Goal: Task Accomplishment & Management: Manage account settings

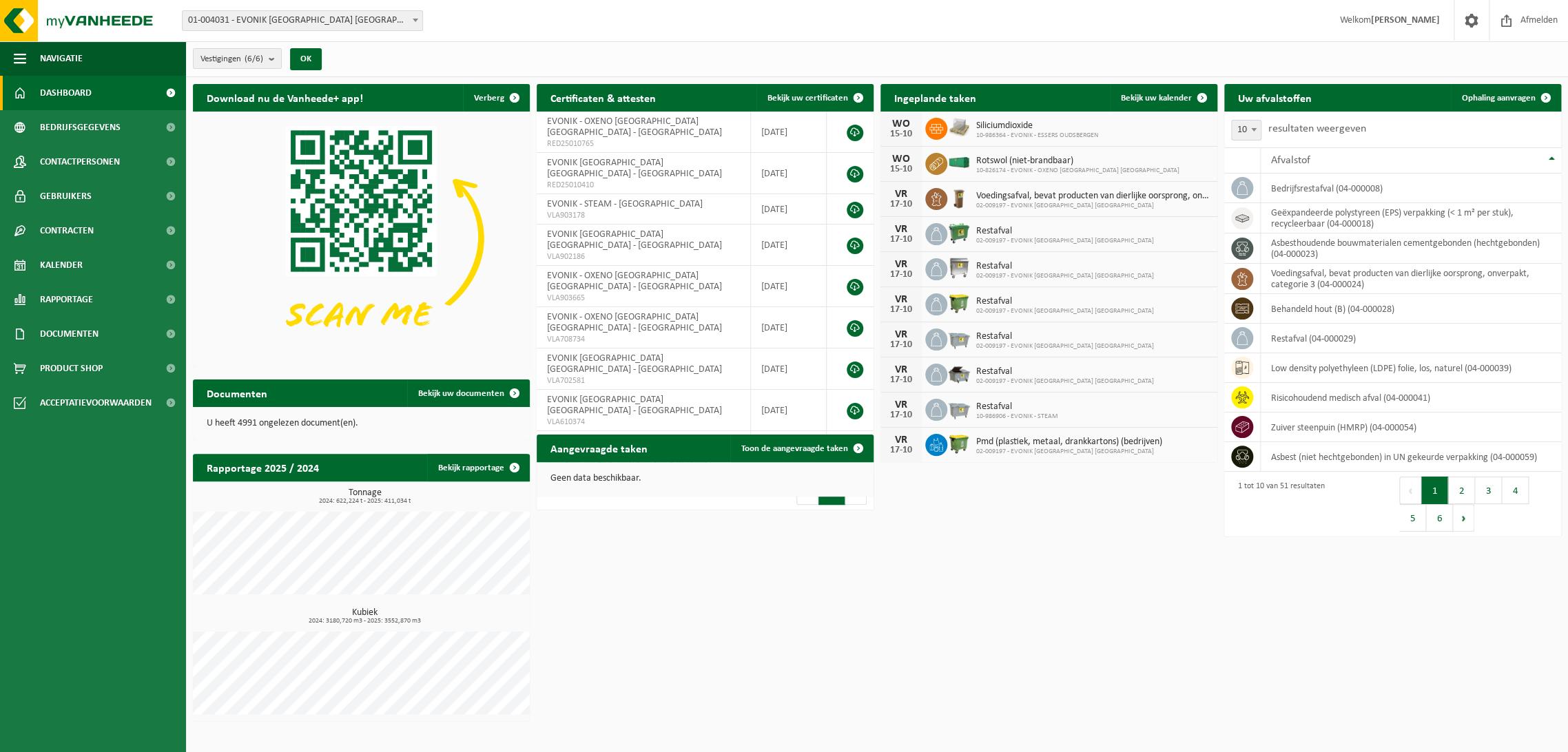
click at [331, 21] on span "01-004031 - EVONIK [GEOGRAPHIC_DATA] [GEOGRAPHIC_DATA] - [GEOGRAPHIC_DATA]" at bounding box center [302, 20] width 240 height 20
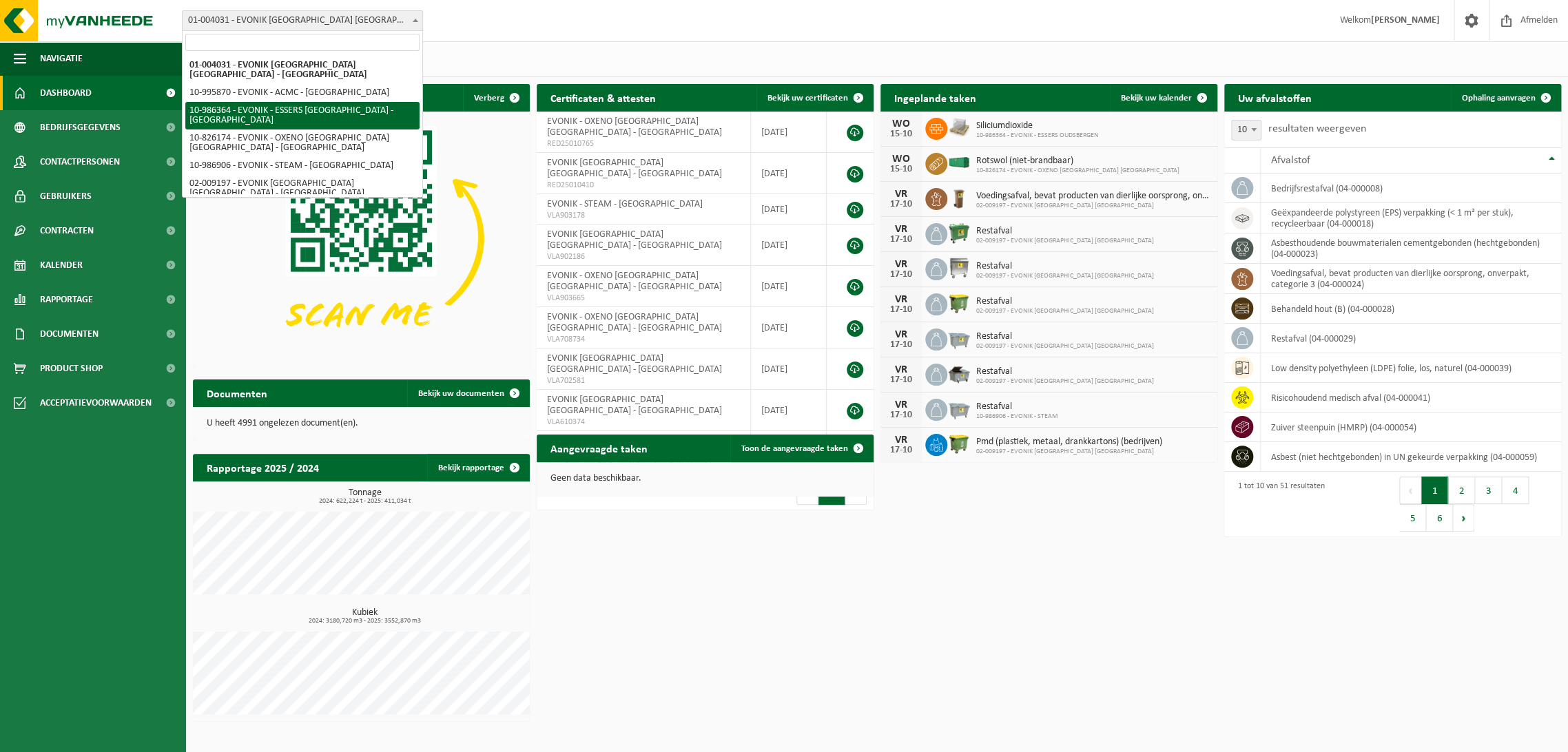
select select "165685"
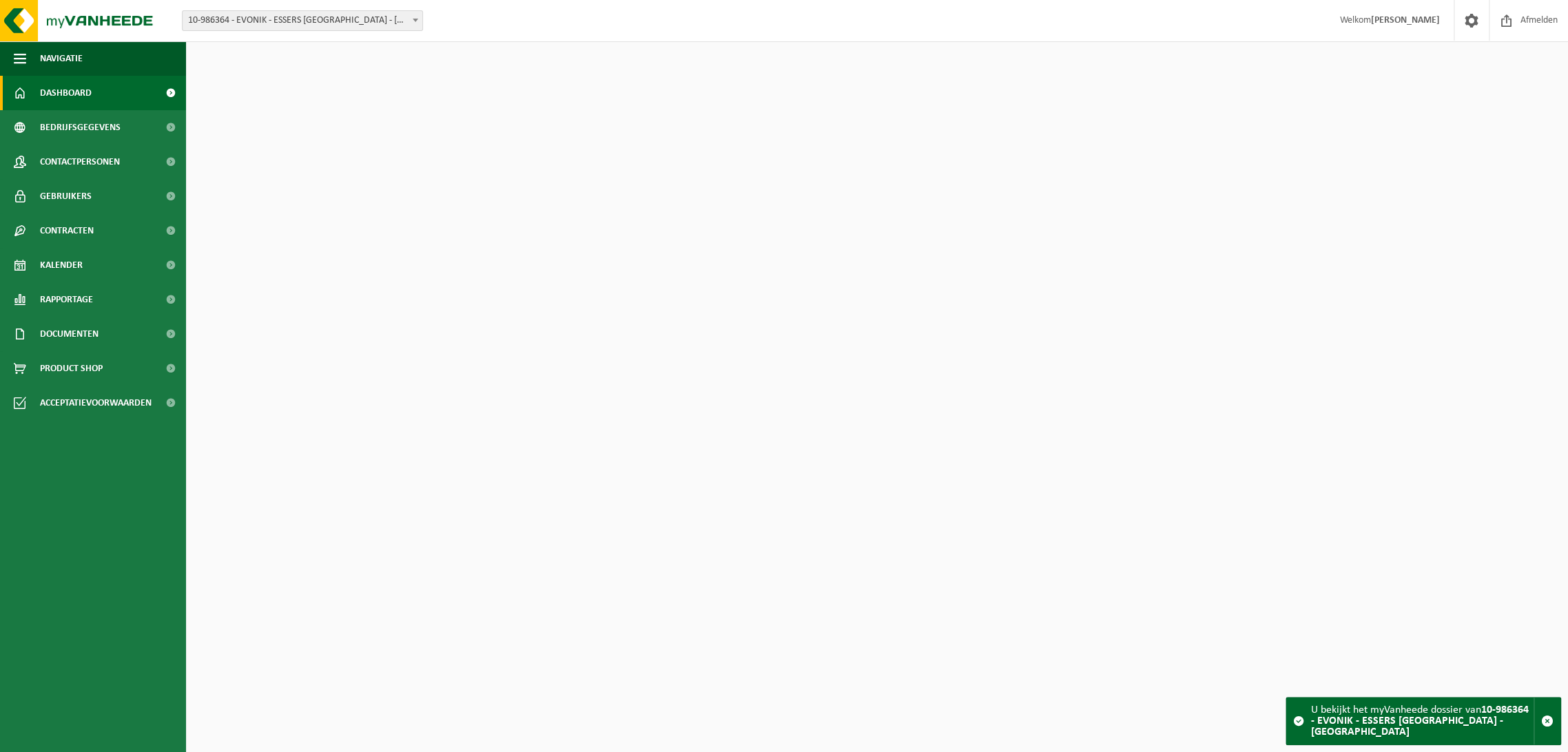
click at [341, 21] on span "10-986364 - EVONIK - ESSERS [GEOGRAPHIC_DATA] - [GEOGRAPHIC_DATA]" at bounding box center [302, 20] width 240 height 20
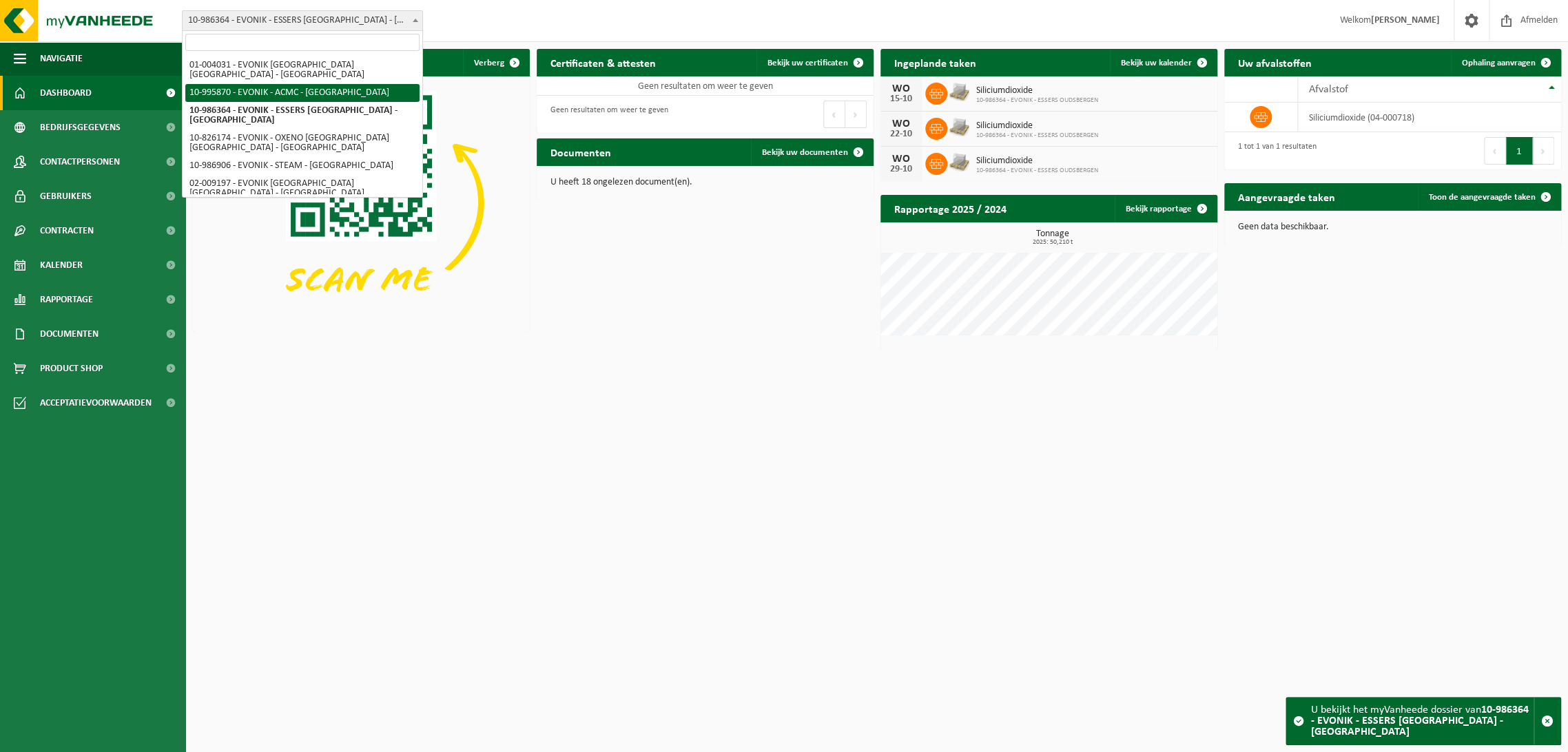
select select "172468"
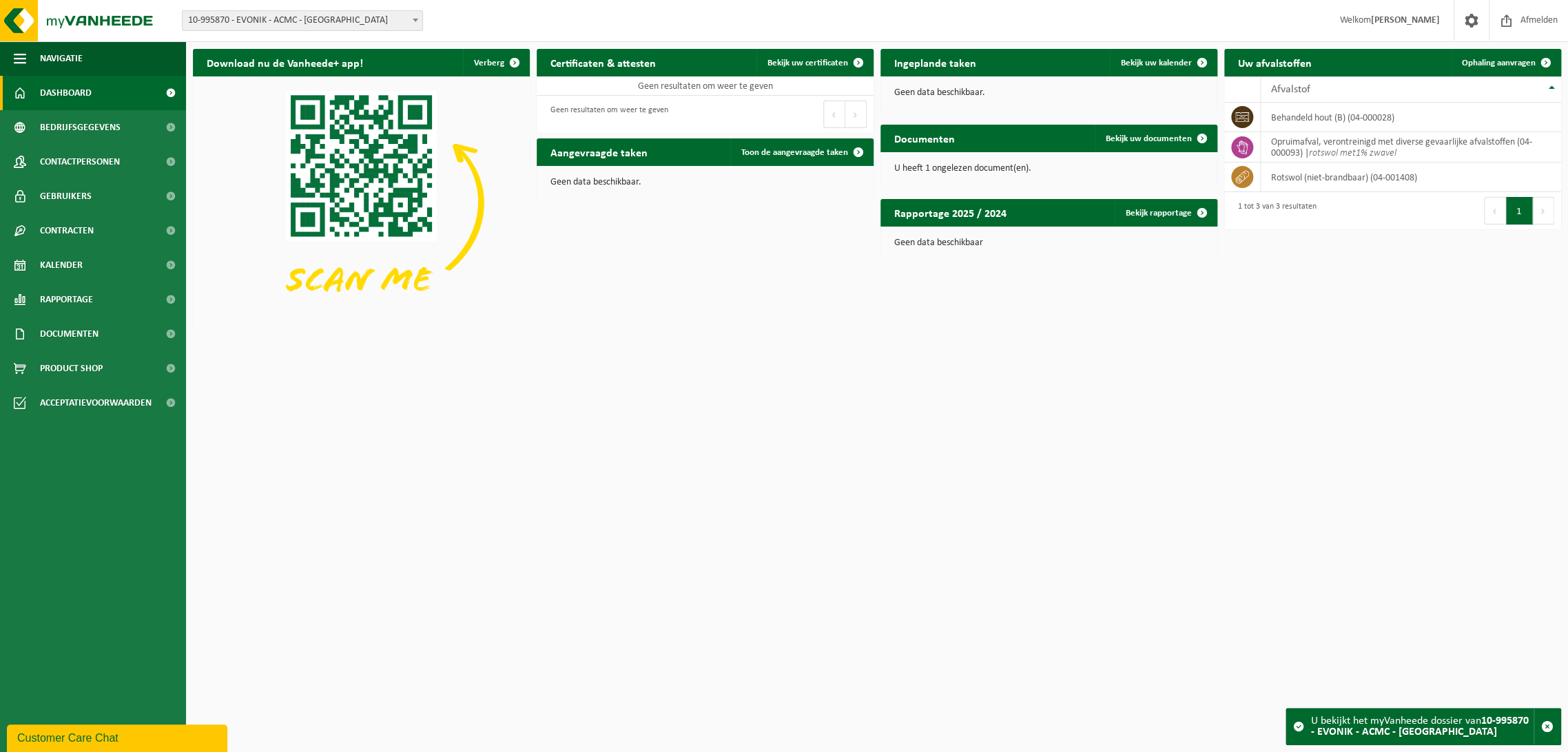
click at [408, 22] on span "10-995870 - EVONIK - ACMC - [GEOGRAPHIC_DATA]" at bounding box center [302, 20] width 240 height 20
click at [1145, 134] on span "Bekijk uw documenten" at bounding box center [1149, 139] width 86 height 9
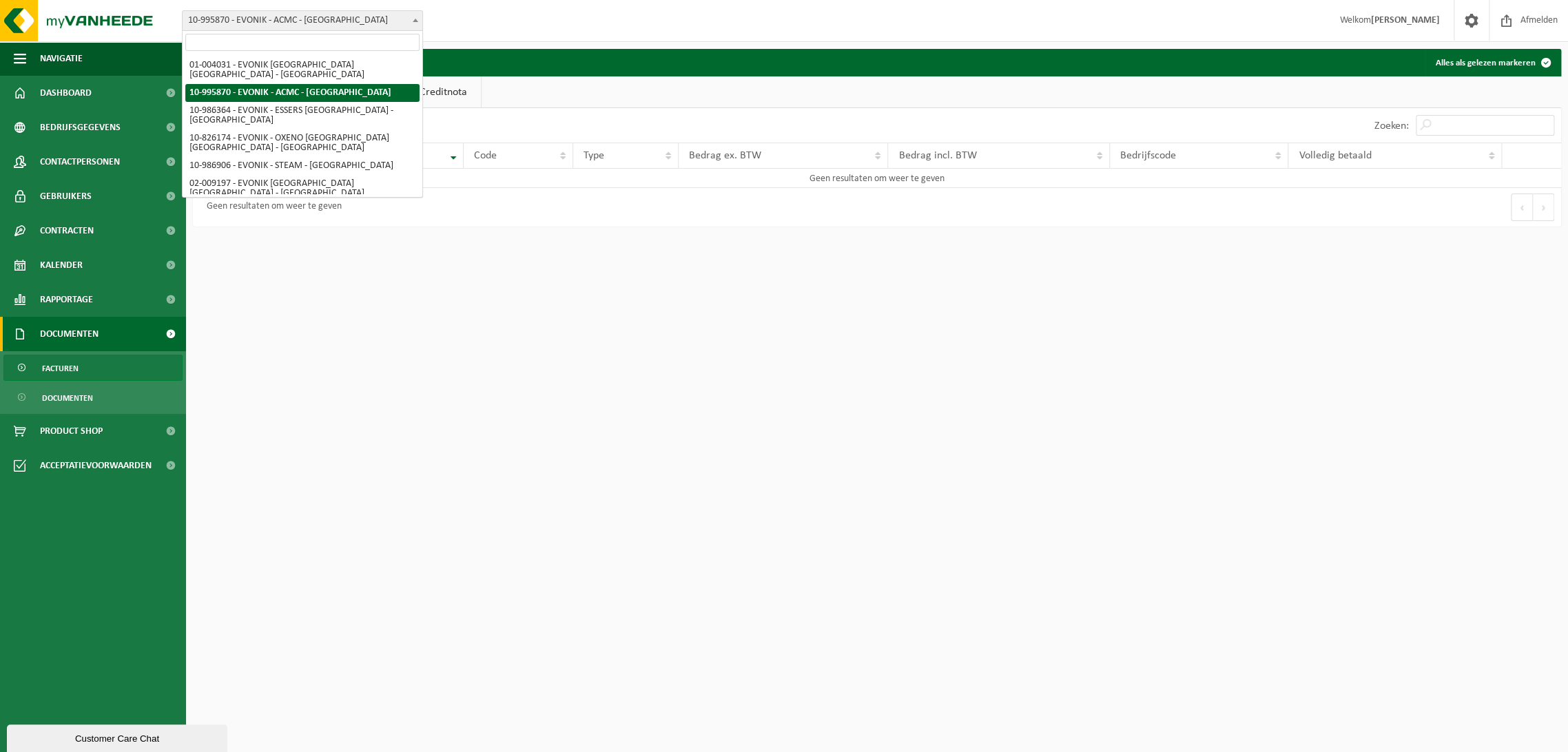
click at [292, 21] on span "10-995870 - EVONIK - ACMC - [GEOGRAPHIC_DATA]" at bounding box center [302, 20] width 240 height 20
select select "191"
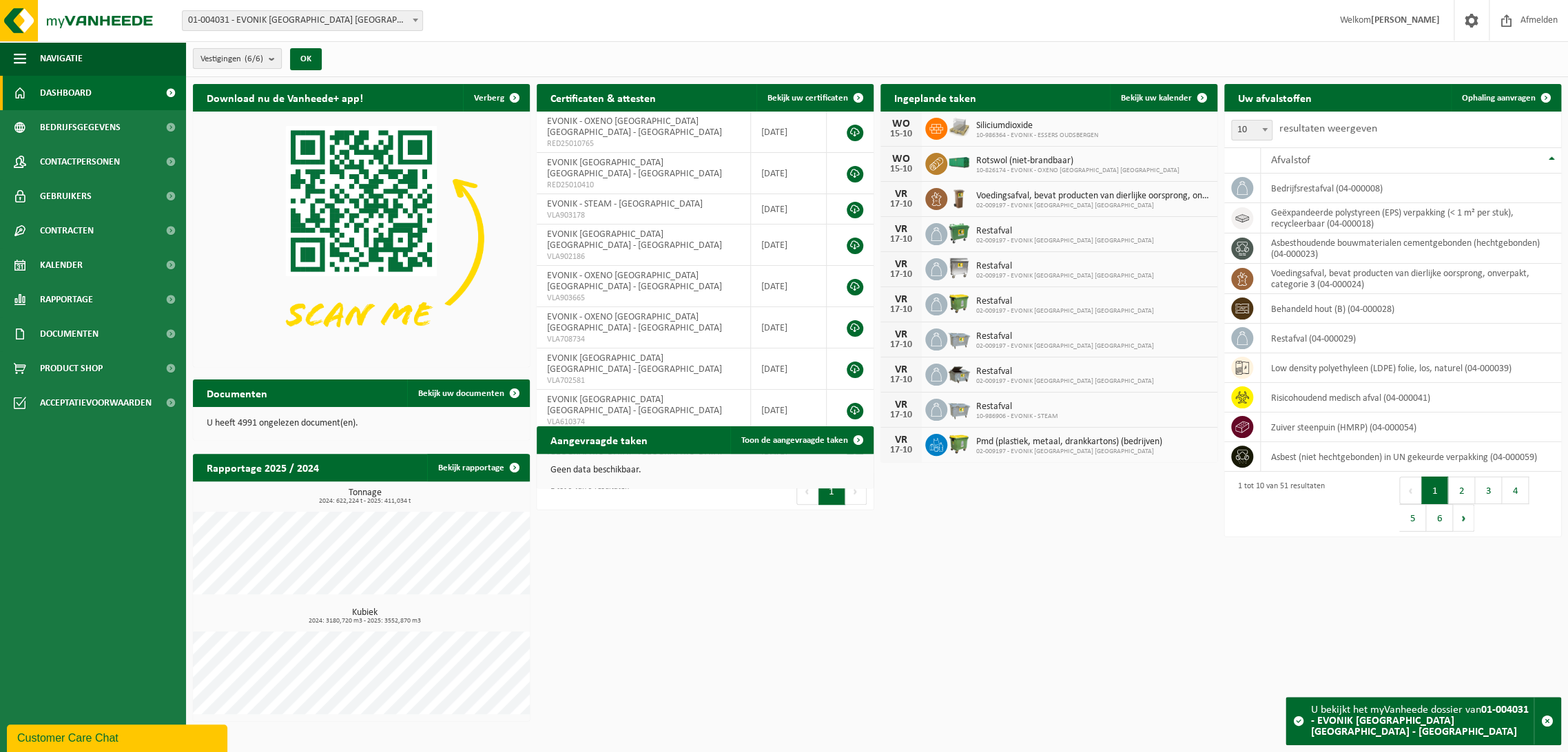
click at [273, 59] on b "submit" at bounding box center [275, 58] width 12 height 20
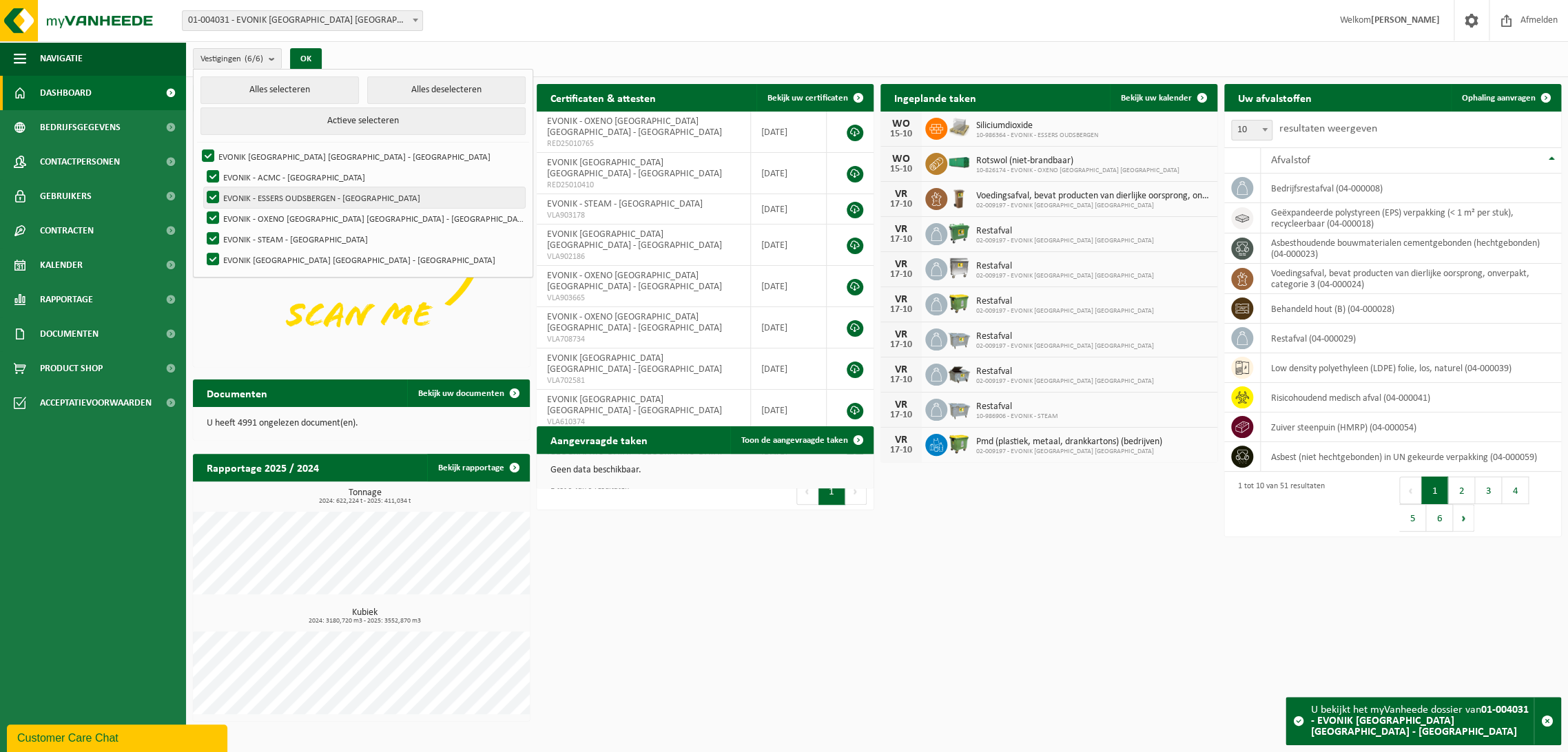
click at [210, 193] on label "EVONIK - ESSERS OUDSBERGEN - OUDSBERGEN" at bounding box center [364, 197] width 321 height 21
click at [202, 187] on input "EVONIK - ESSERS OUDSBERGEN - OUDSBERGEN" at bounding box center [201, 186] width 1 height 1
checkbox input "false"
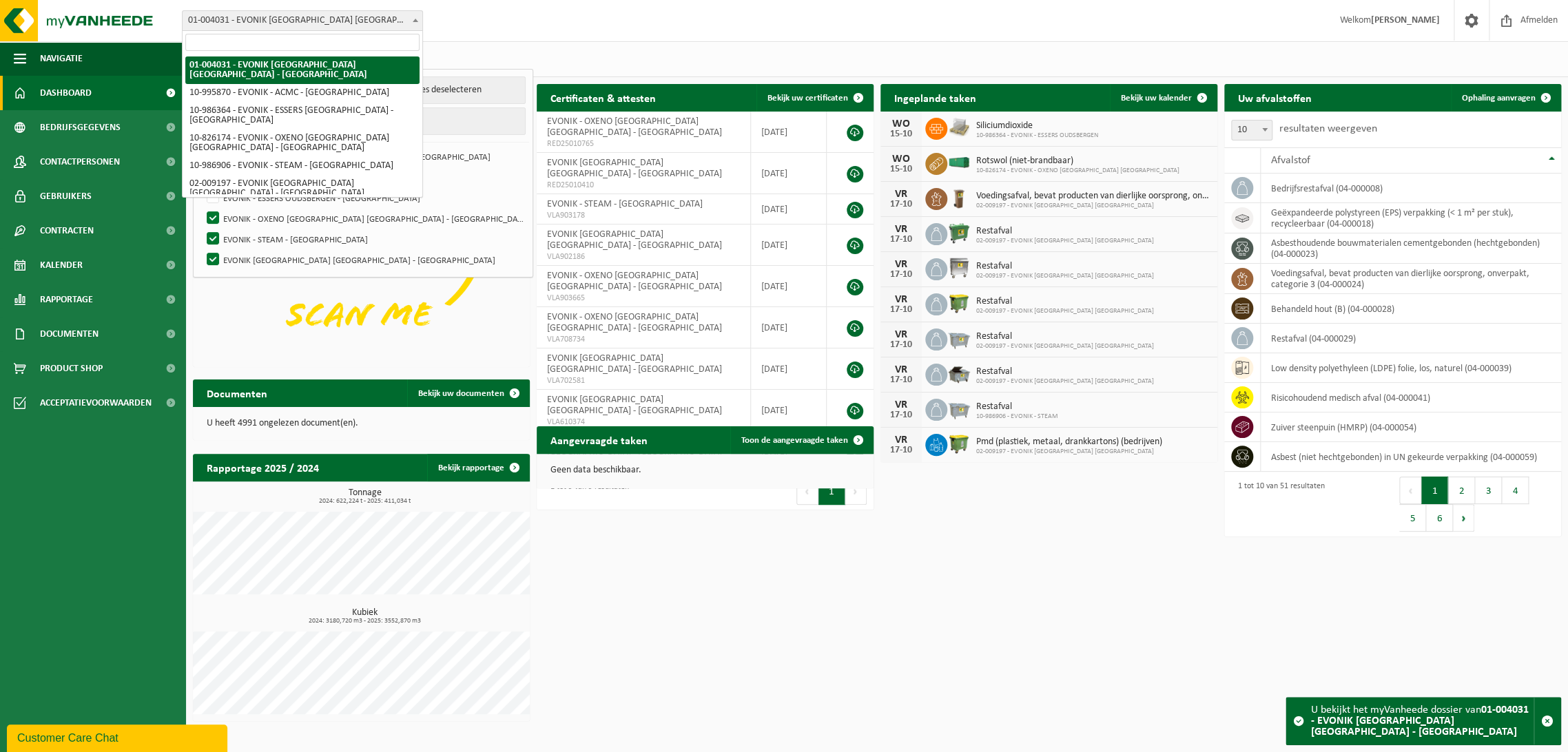
click at [392, 16] on span "01-004031 - EVONIK [GEOGRAPHIC_DATA] [GEOGRAPHIC_DATA] - [GEOGRAPHIC_DATA]" at bounding box center [302, 20] width 240 height 20
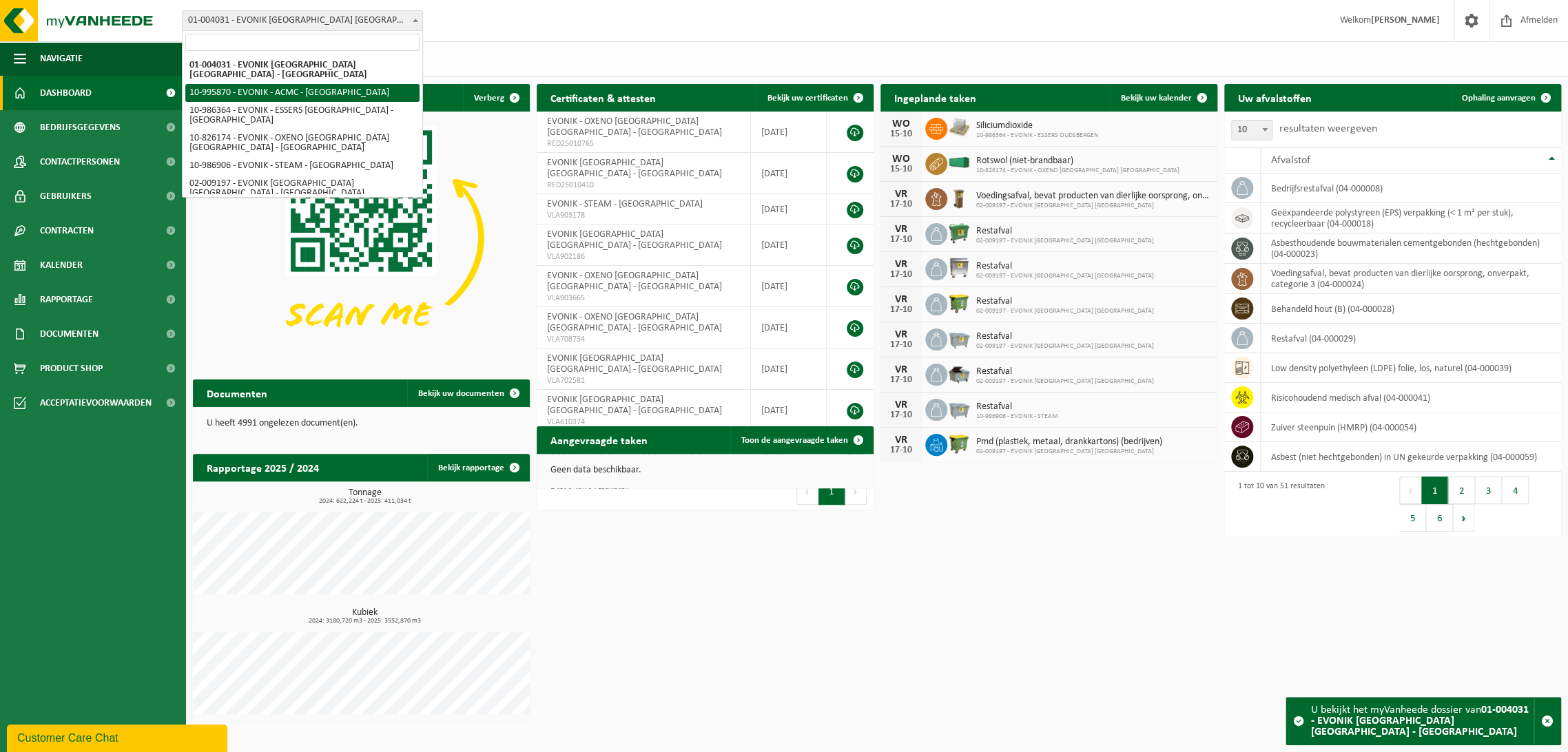
select select "172468"
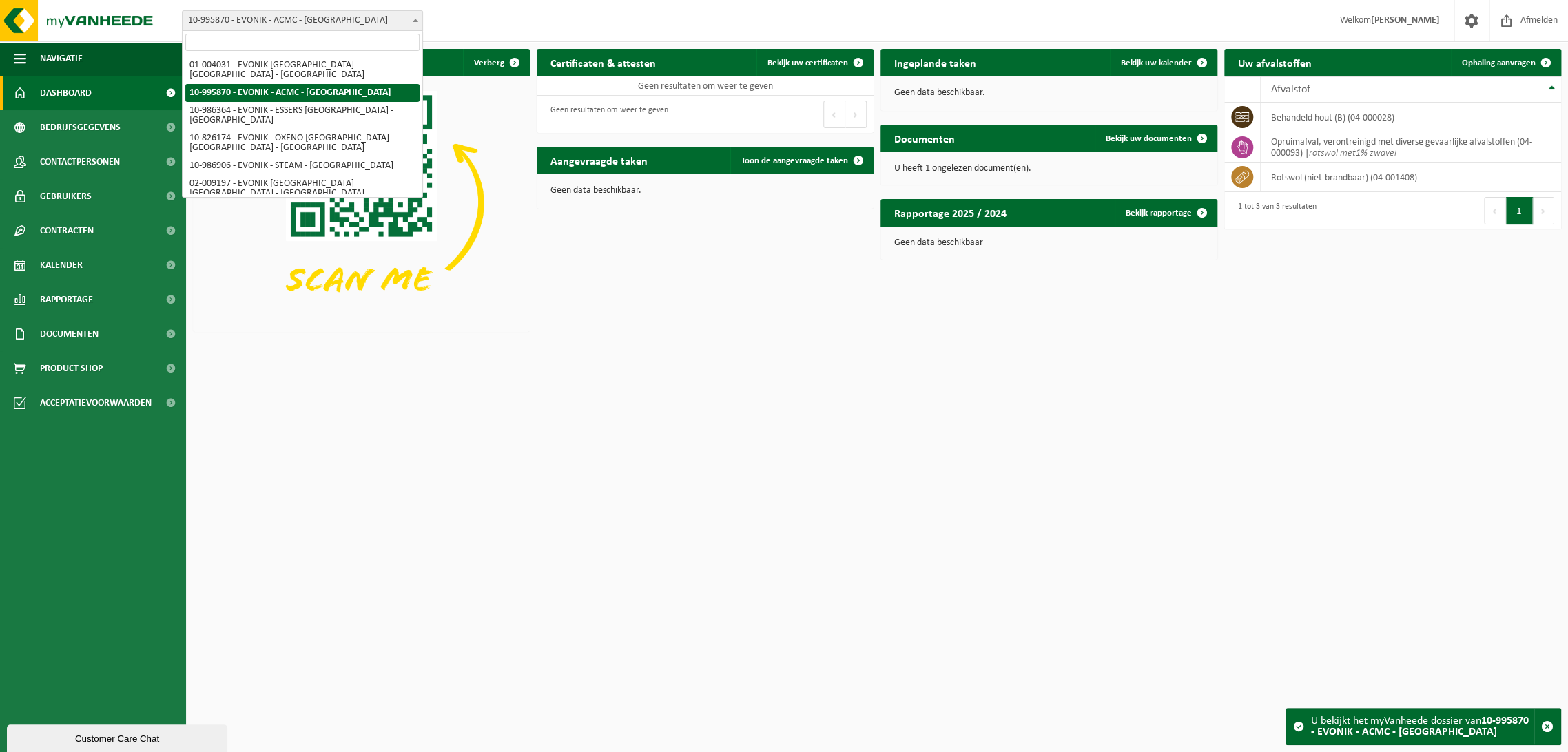
click at [397, 21] on span "10-995870 - EVONIK - ACMC - [GEOGRAPHIC_DATA]" at bounding box center [302, 20] width 240 height 20
select select "191"
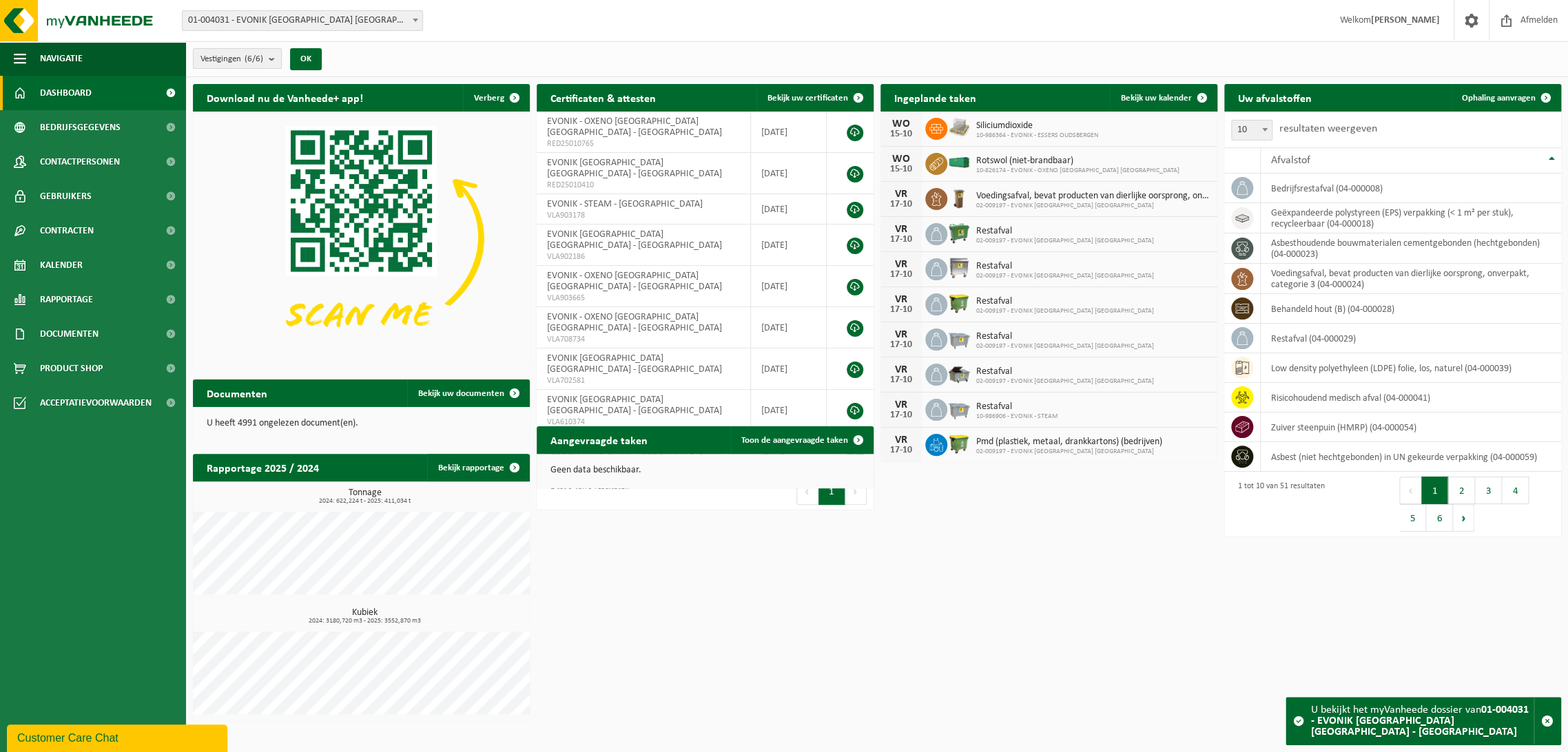
click at [241, 57] on span "Vestigingen (6/6)" at bounding box center [231, 59] width 62 height 21
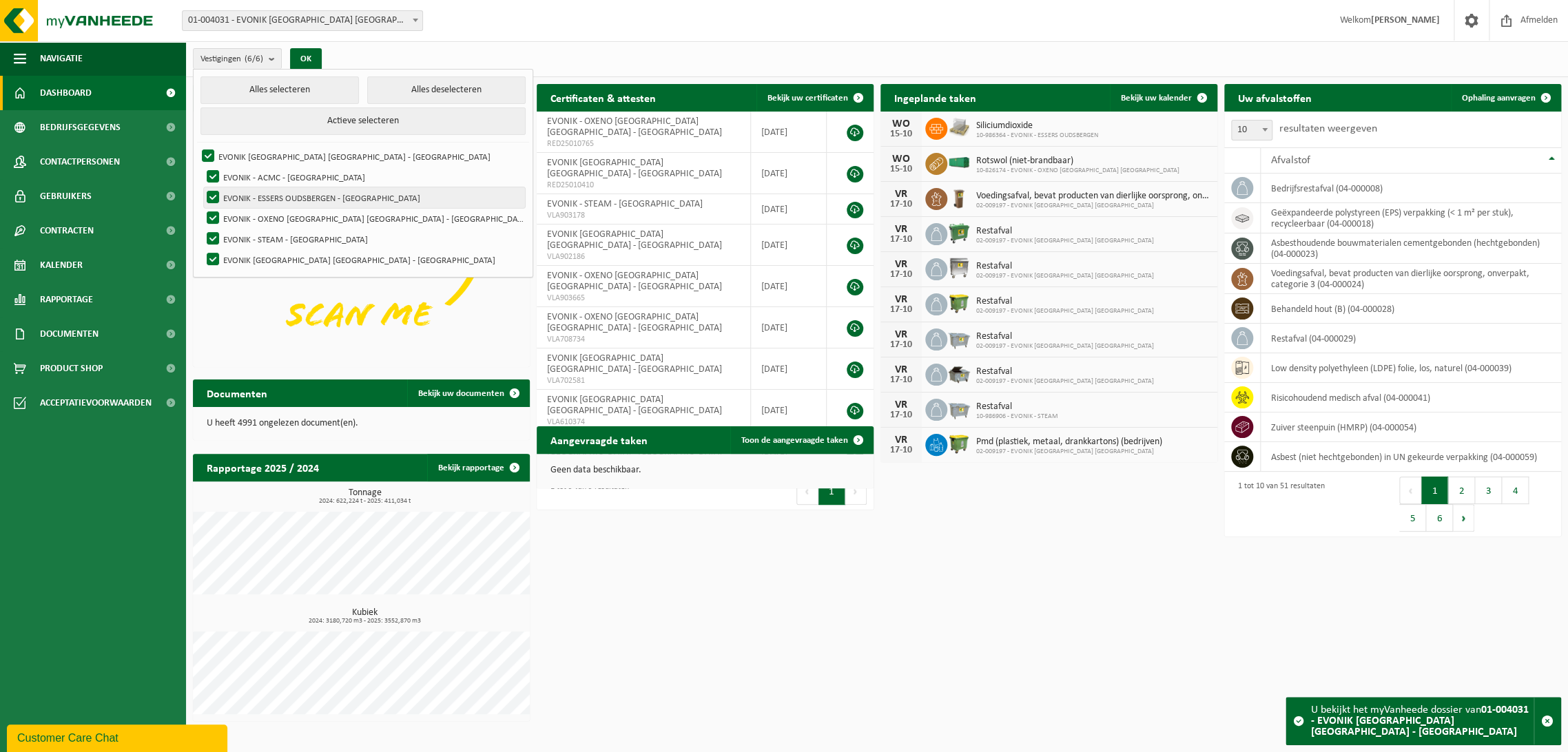
click at [210, 196] on label "EVONIK - ESSERS OUDSBERGEN - [GEOGRAPHIC_DATA]" at bounding box center [364, 197] width 321 height 21
click at [202, 187] on input "EVONIK - ESSERS OUDSBERGEN - [GEOGRAPHIC_DATA]" at bounding box center [201, 186] width 1 height 1
checkbox input "false"
click at [243, 289] on img at bounding box center [361, 238] width 337 height 253
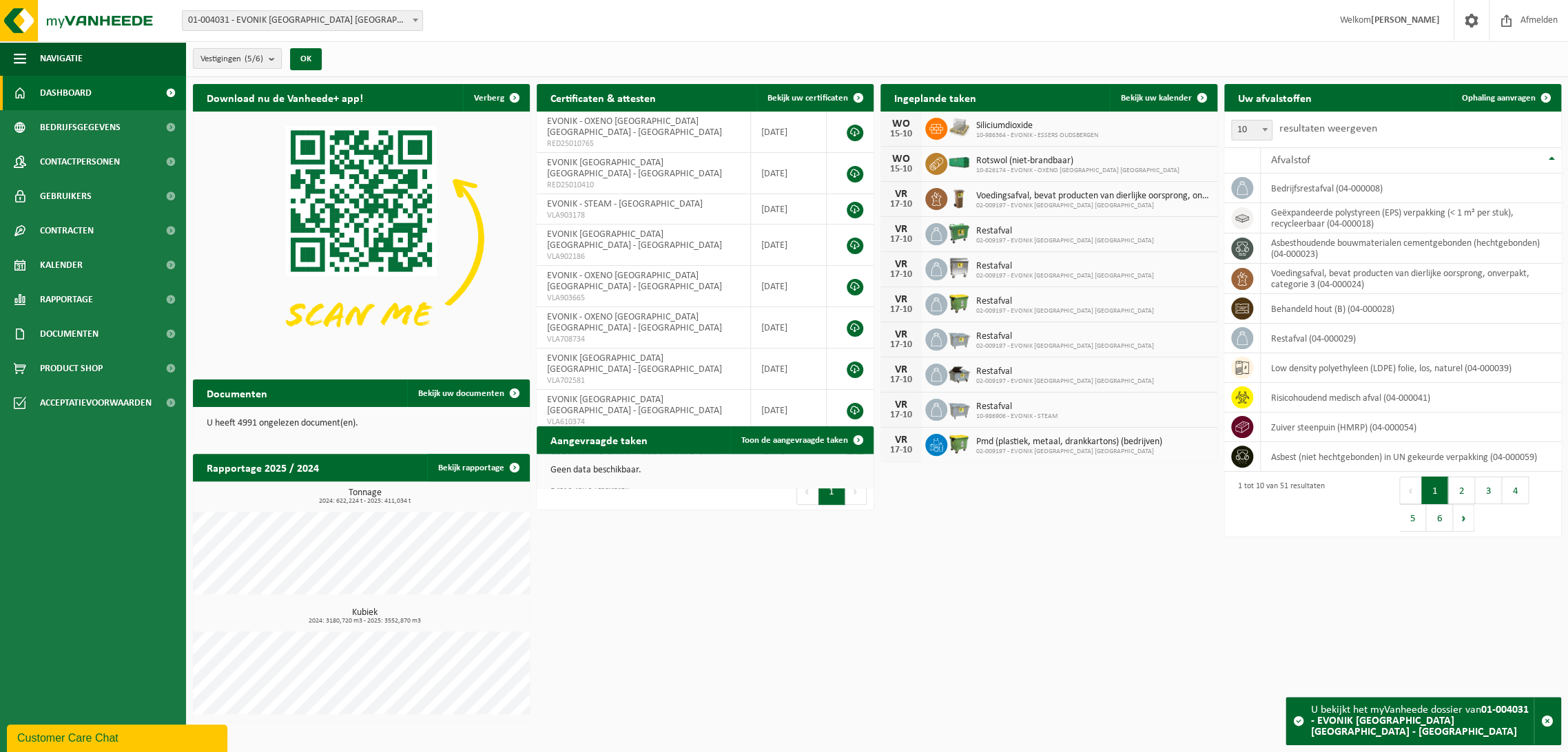
click at [260, 56] on count "(5/6)" at bounding box center [254, 59] width 19 height 9
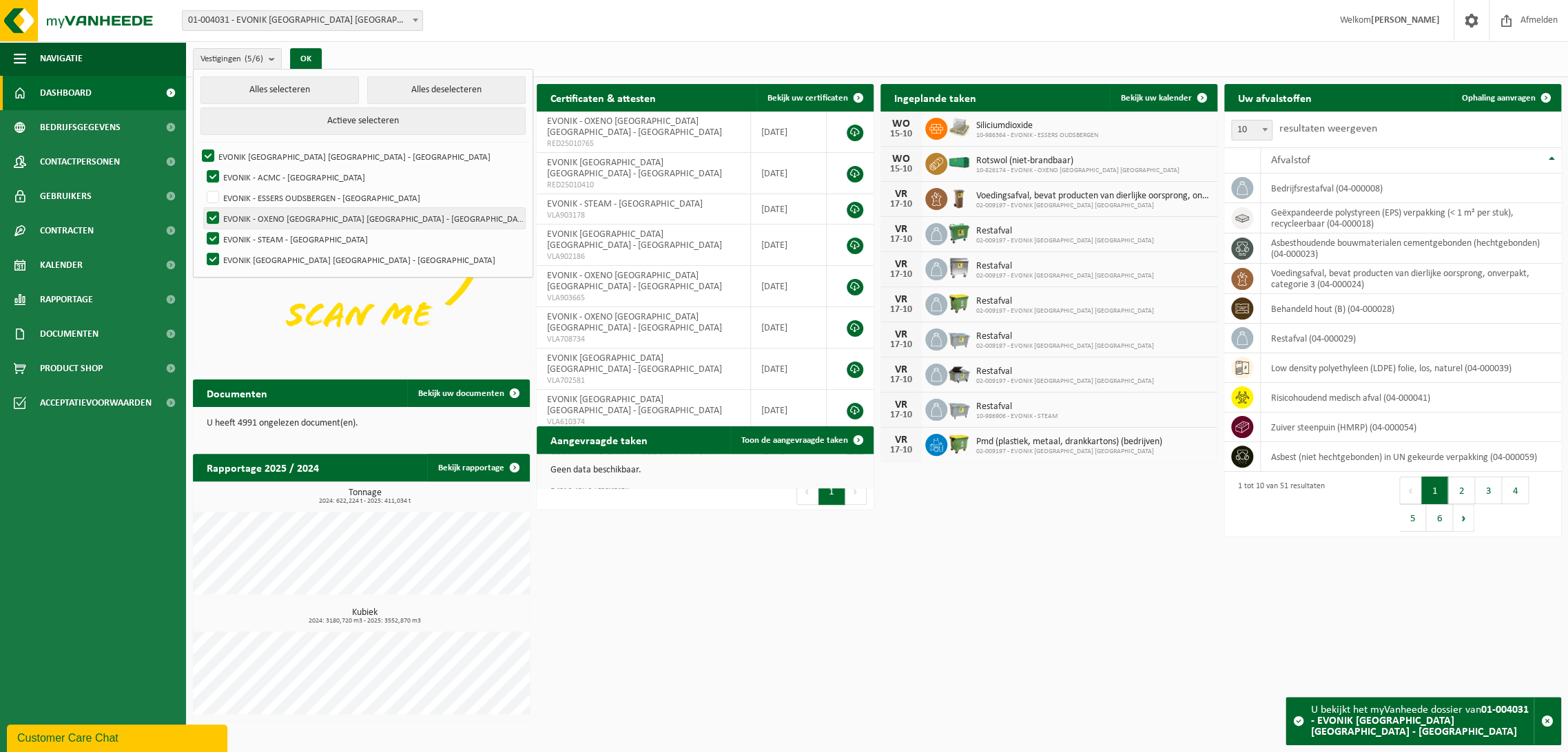
click at [213, 215] on label "EVONIK - OXENO [GEOGRAPHIC_DATA] [GEOGRAPHIC_DATA] - [GEOGRAPHIC_DATA]" at bounding box center [364, 218] width 321 height 21
click at [202, 208] on input "EVONIK - OXENO [GEOGRAPHIC_DATA] [GEOGRAPHIC_DATA] - [GEOGRAPHIC_DATA]" at bounding box center [201, 207] width 1 height 1
checkbox input "false"
click at [204, 238] on label "EVONIK - STEAM - [GEOGRAPHIC_DATA]" at bounding box center [364, 239] width 321 height 21
click at [202, 228] on input "EVONIK - STEAM - [GEOGRAPHIC_DATA]" at bounding box center [201, 228] width 1 height 1
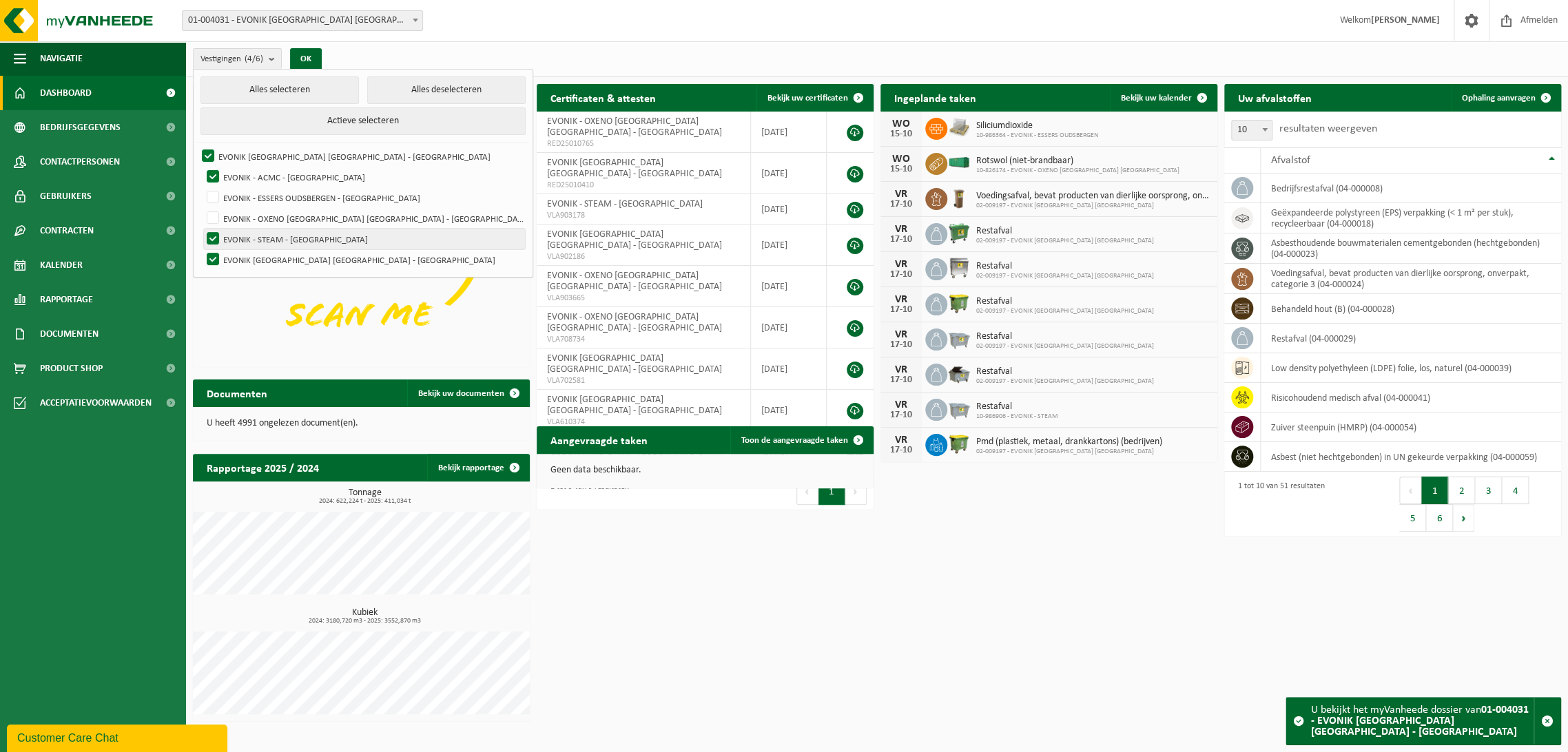
checkbox input "false"
click at [207, 255] on label "EVONIK ANTWERPEN NV - ANTWERPEN" at bounding box center [364, 260] width 321 height 21
click at [202, 249] on input "EVONIK ANTWERPEN NV - ANTWERPEN" at bounding box center [201, 249] width 1 height 1
checkbox input "false"
click at [241, 333] on img at bounding box center [361, 238] width 337 height 253
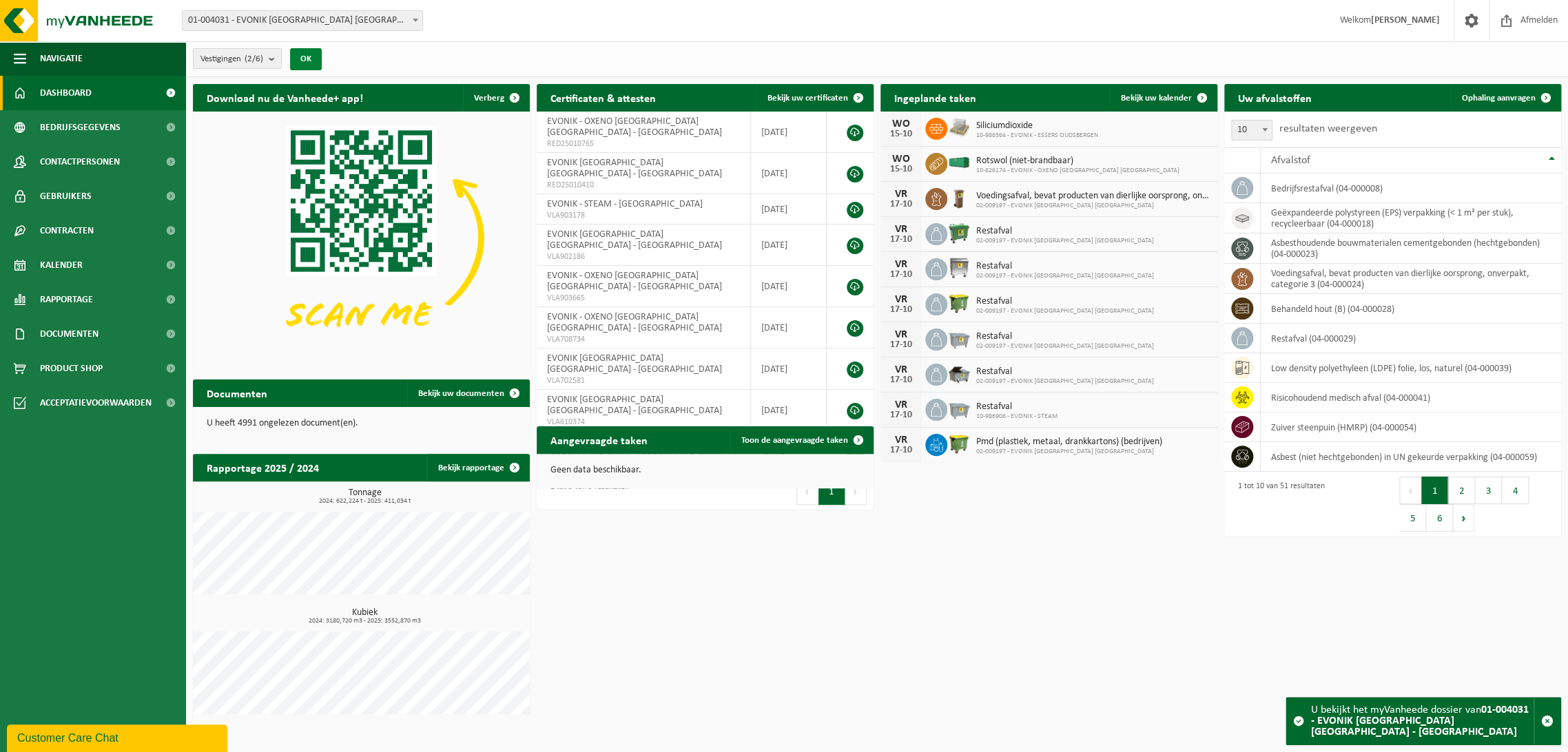
click at [303, 55] on button "OK" at bounding box center [306, 59] width 32 height 22
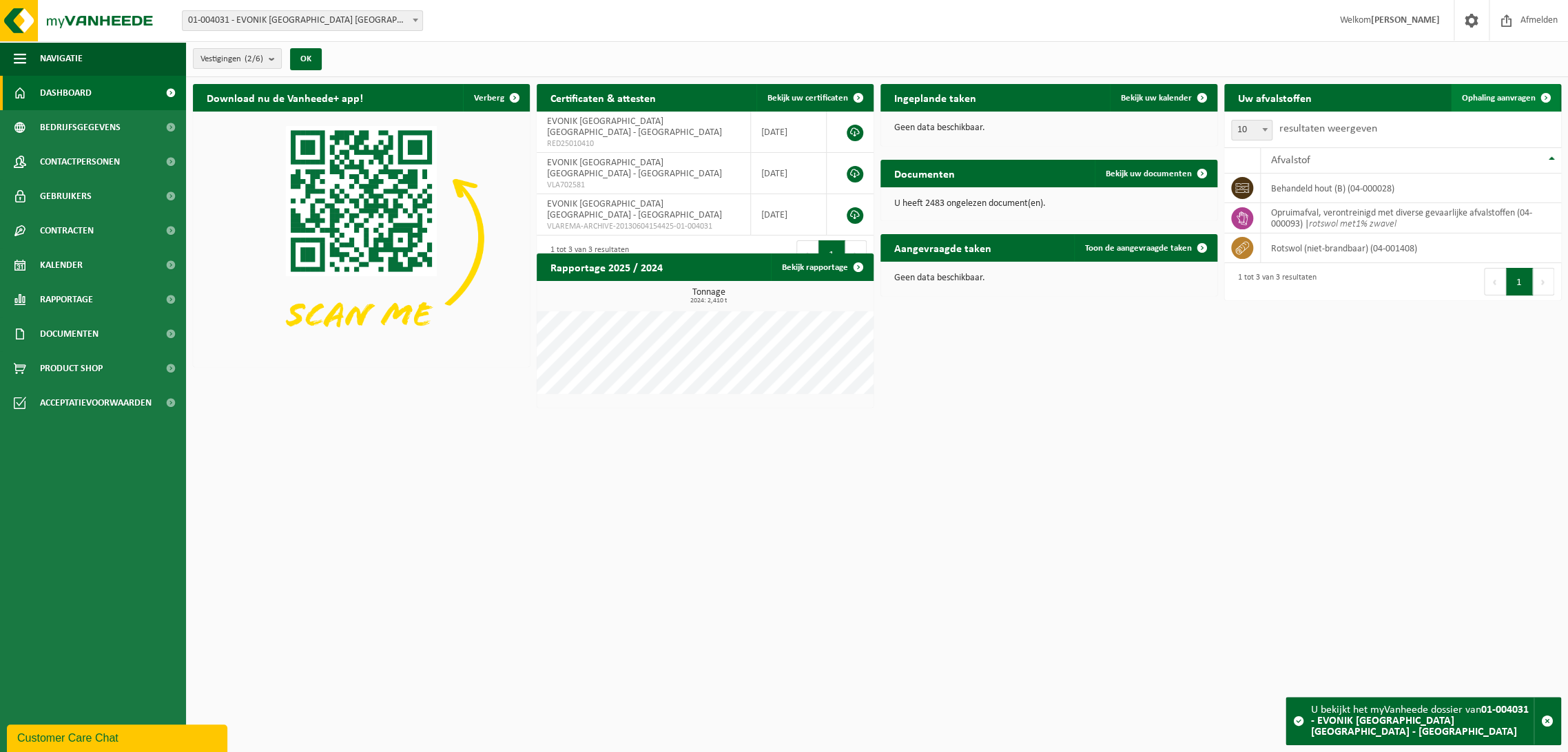
click at [1495, 96] on span "Ophaling aanvragen" at bounding box center [1499, 98] width 74 height 9
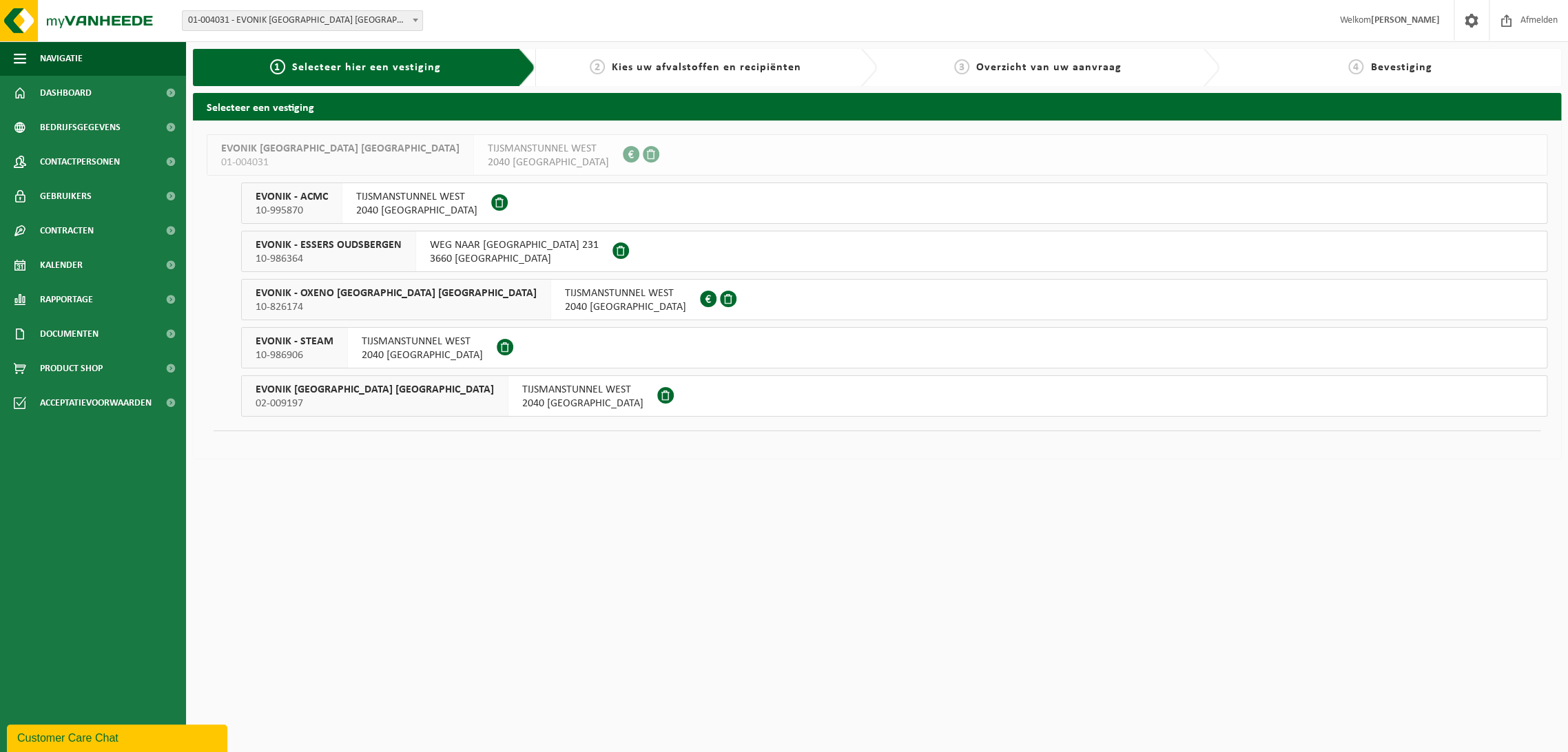
click at [275, 200] on span "EVONIK - ACMC" at bounding box center [292, 197] width 73 height 14
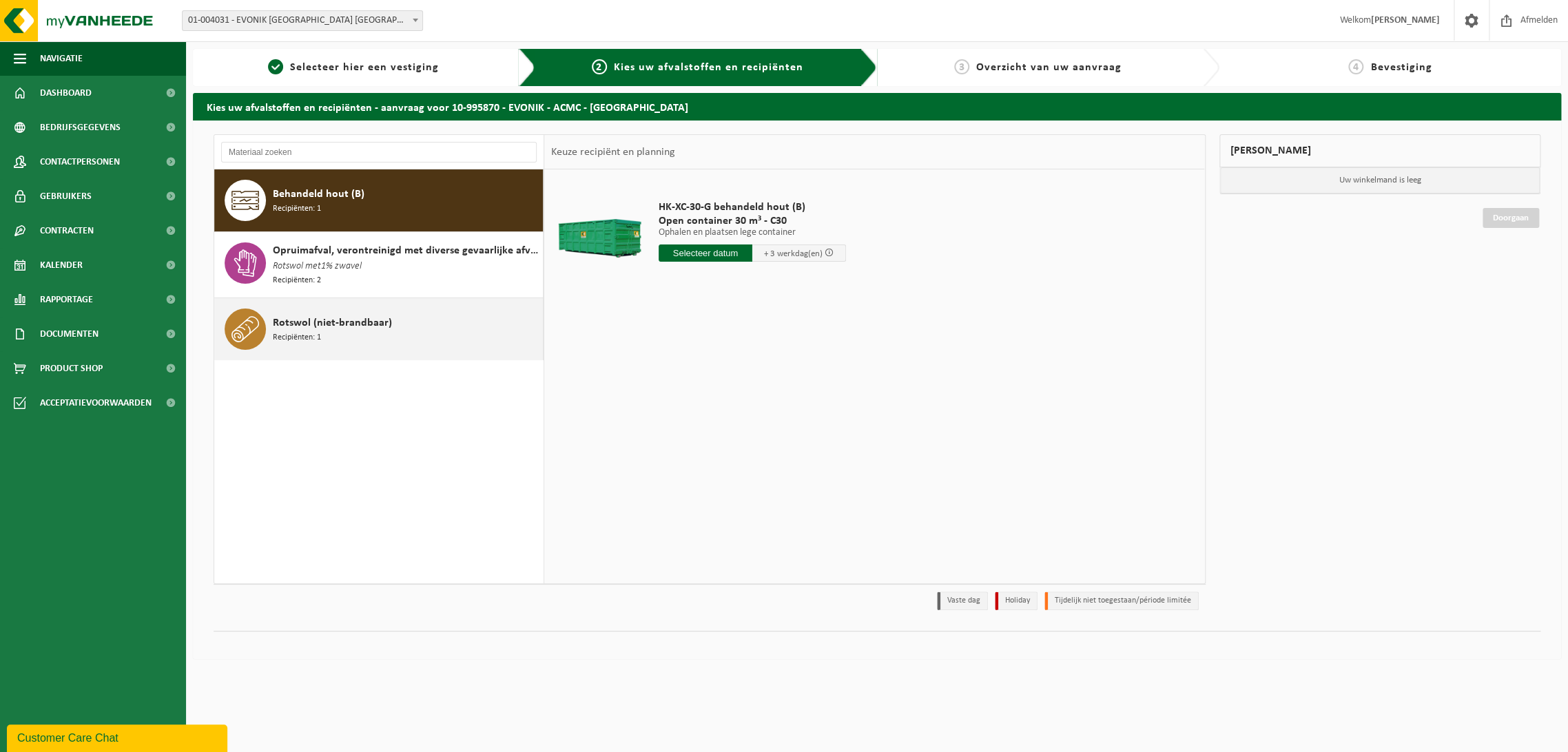
click at [304, 318] on span "Rotswol (niet-brandbaar)" at bounding box center [332, 323] width 119 height 17
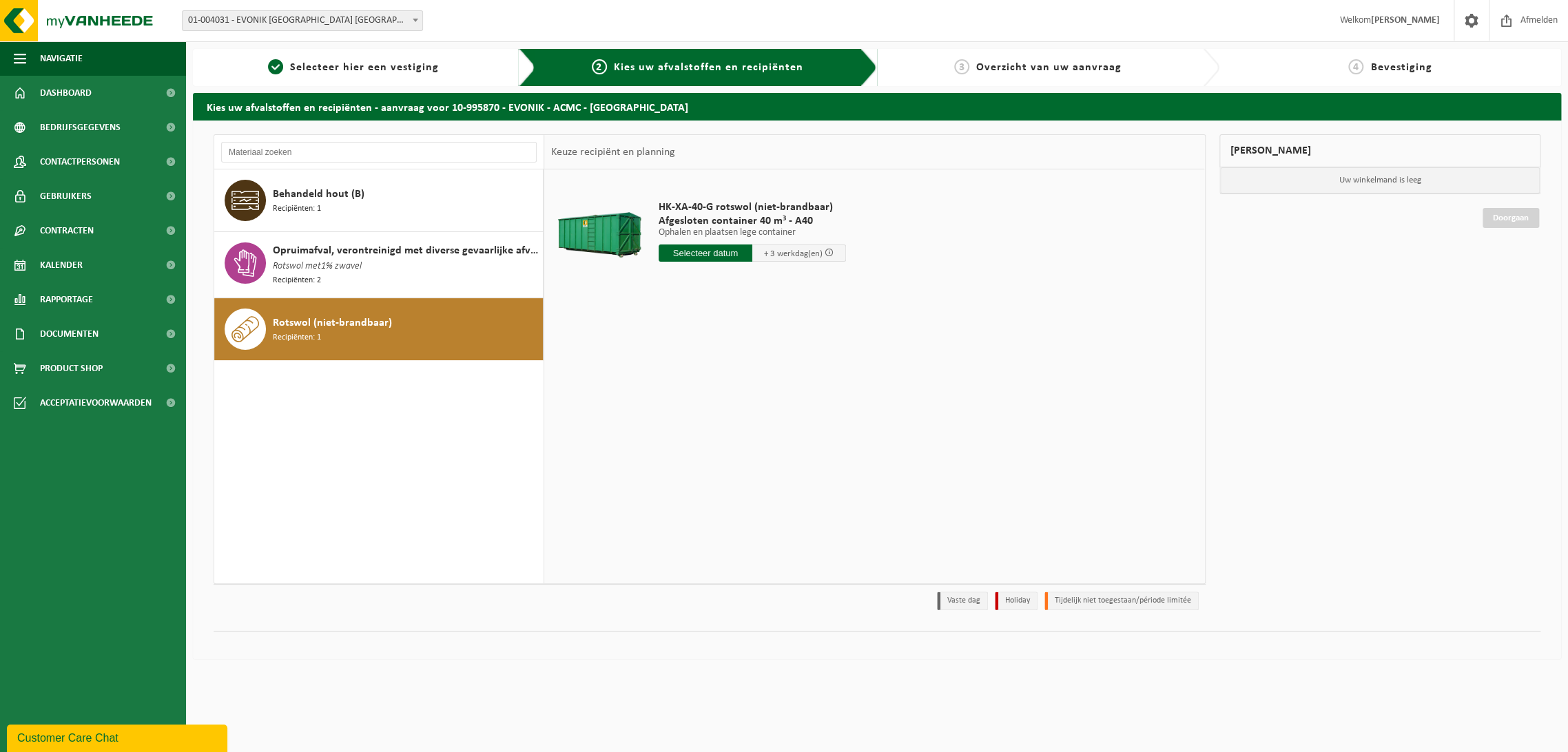
click at [708, 247] on input "text" at bounding box center [705, 253] width 94 height 17
click at [692, 395] on div "21" at bounding box center [695, 397] width 24 height 22
type input "Van 2025-10-21"
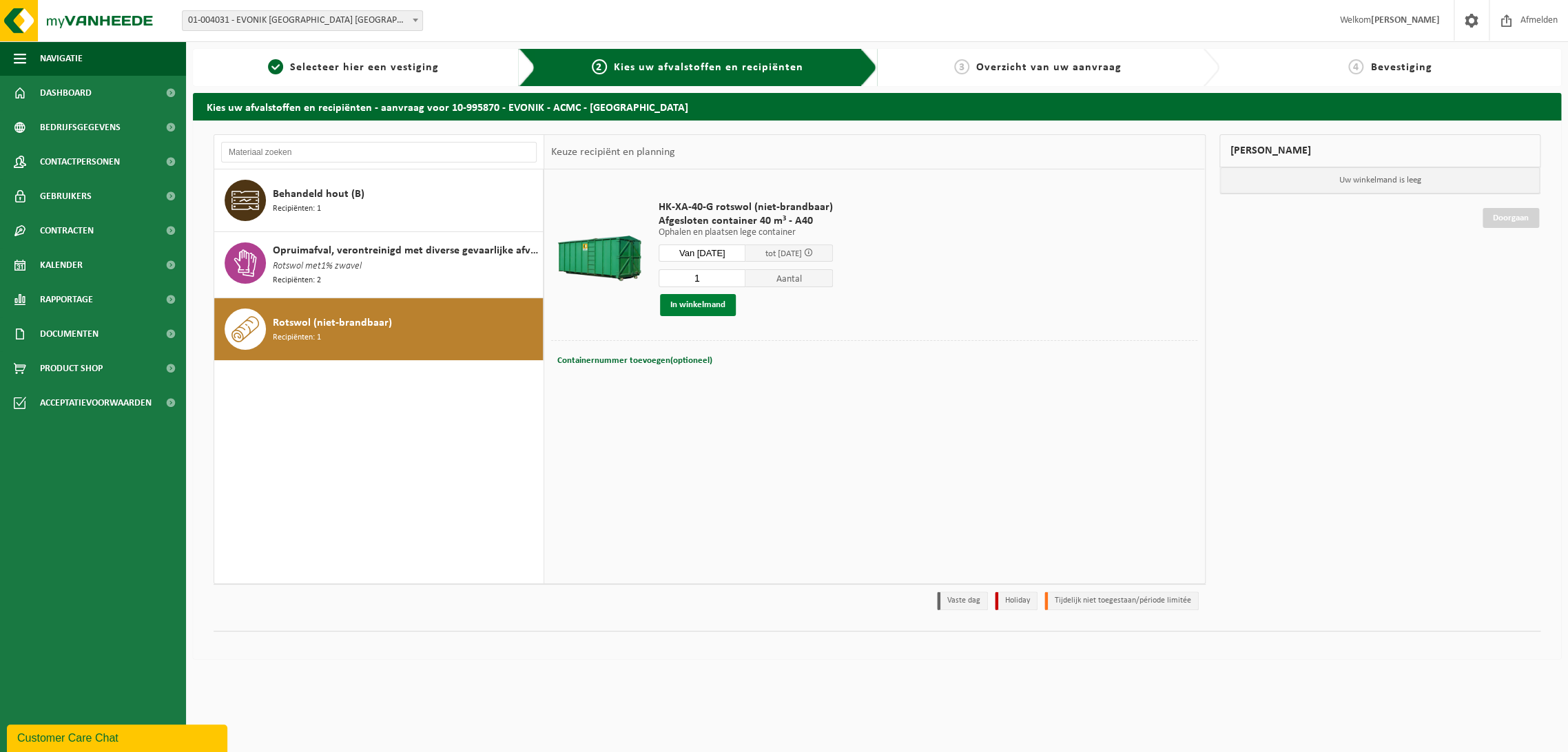
click at [687, 307] on button "In winkelmand" at bounding box center [698, 305] width 76 height 22
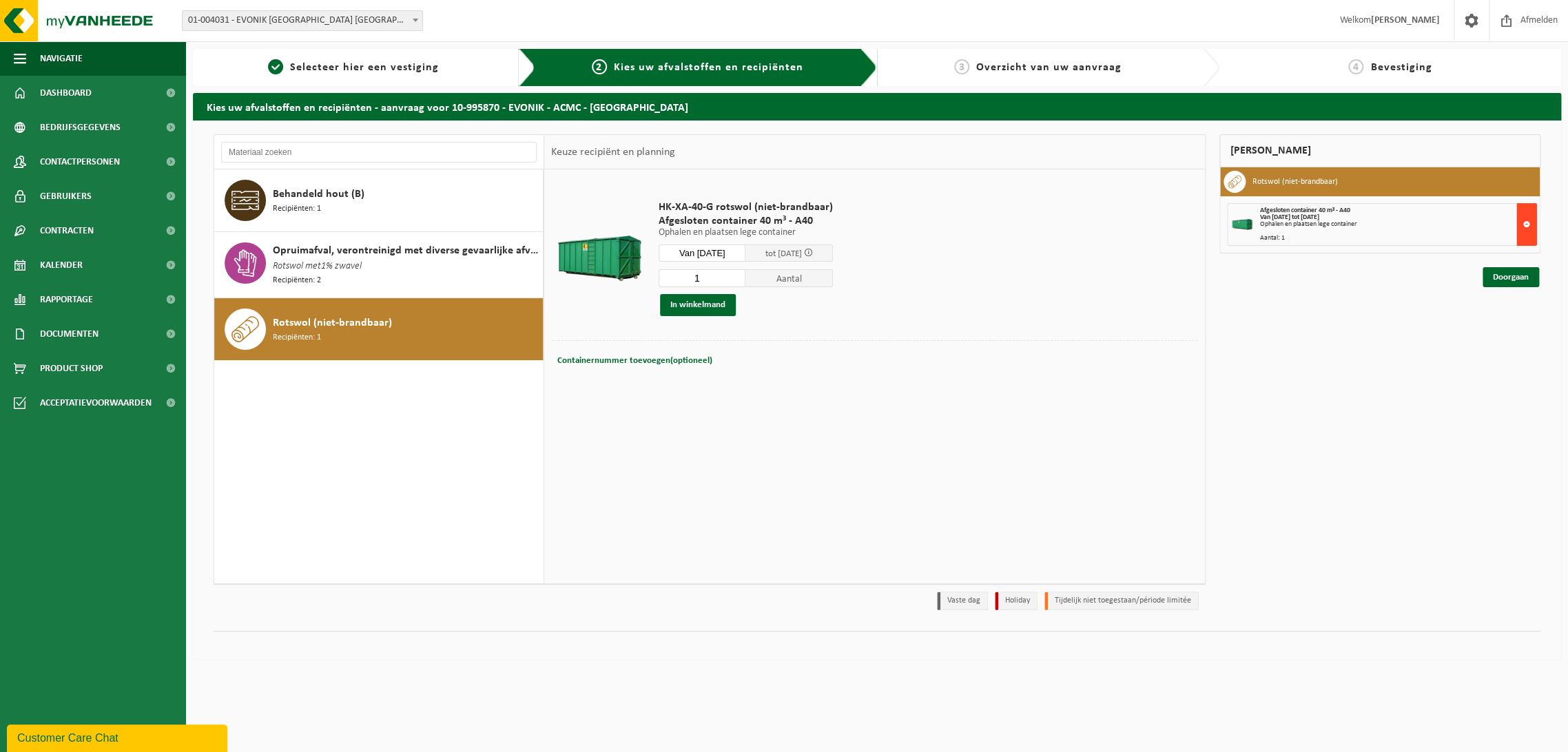
click at [1529, 219] on button at bounding box center [1527, 224] width 21 height 43
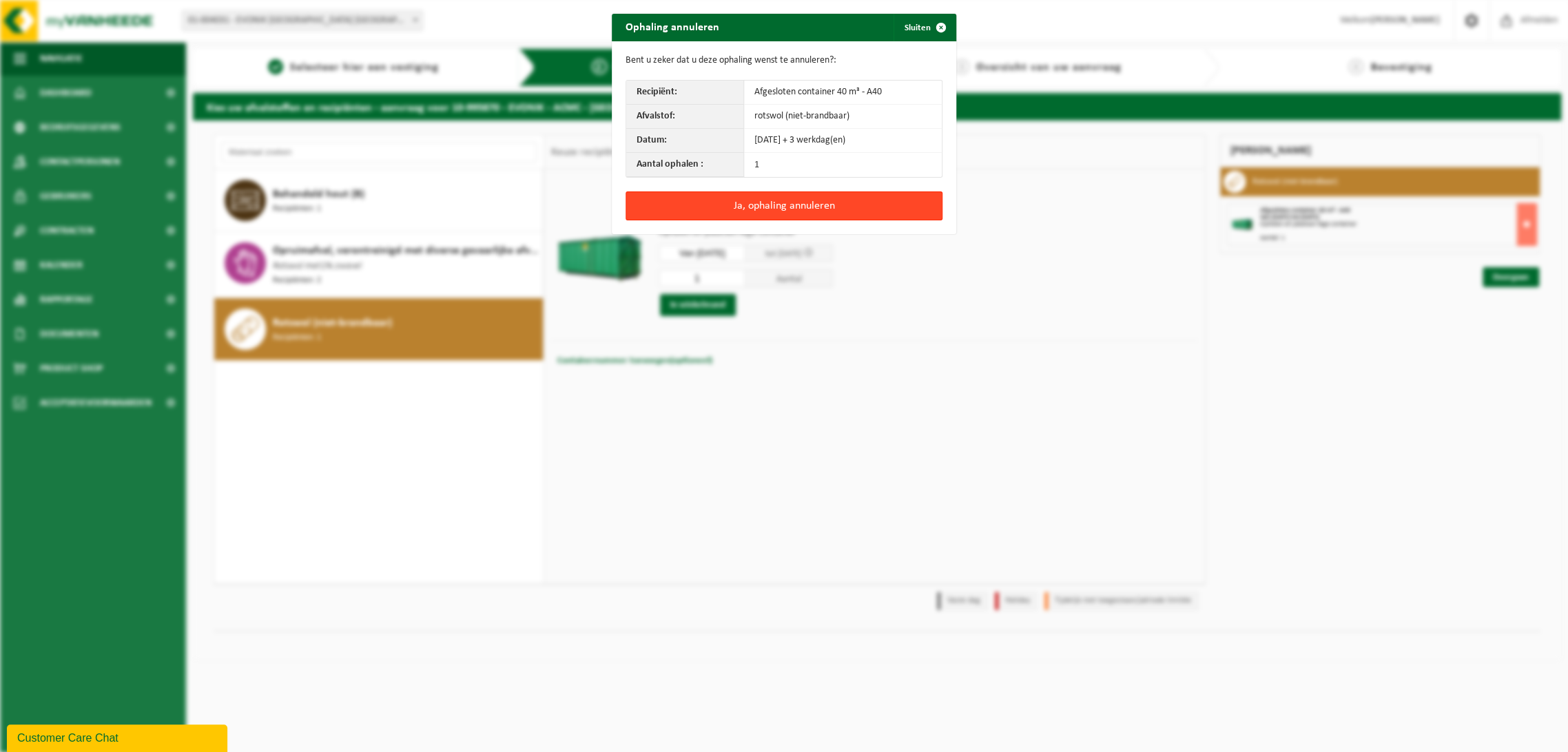
click at [749, 203] on button "Ja, ophaling annuleren" at bounding box center [784, 206] width 317 height 29
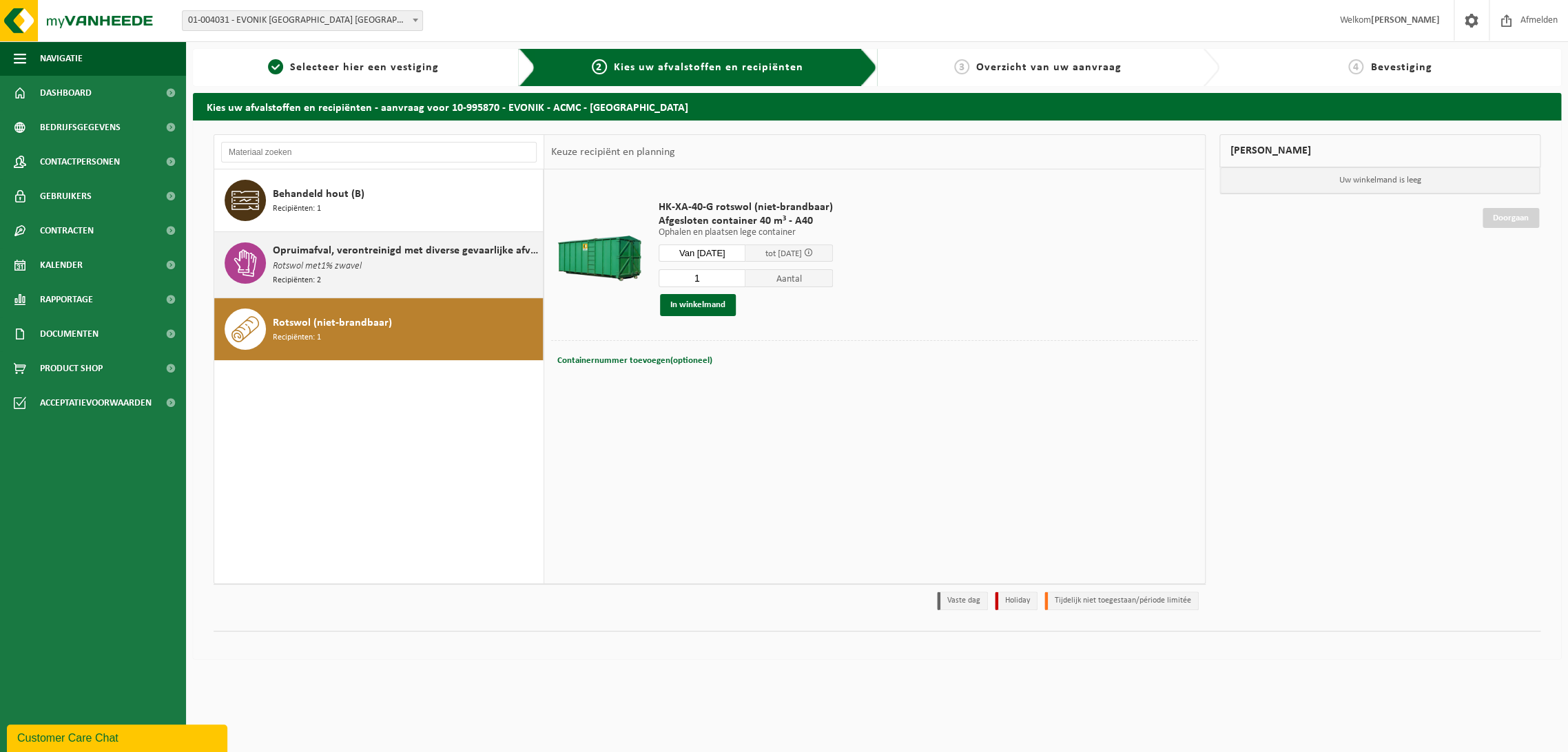
click at [329, 259] on span "Rotswol met1% zwavel" at bounding box center [317, 266] width 89 height 15
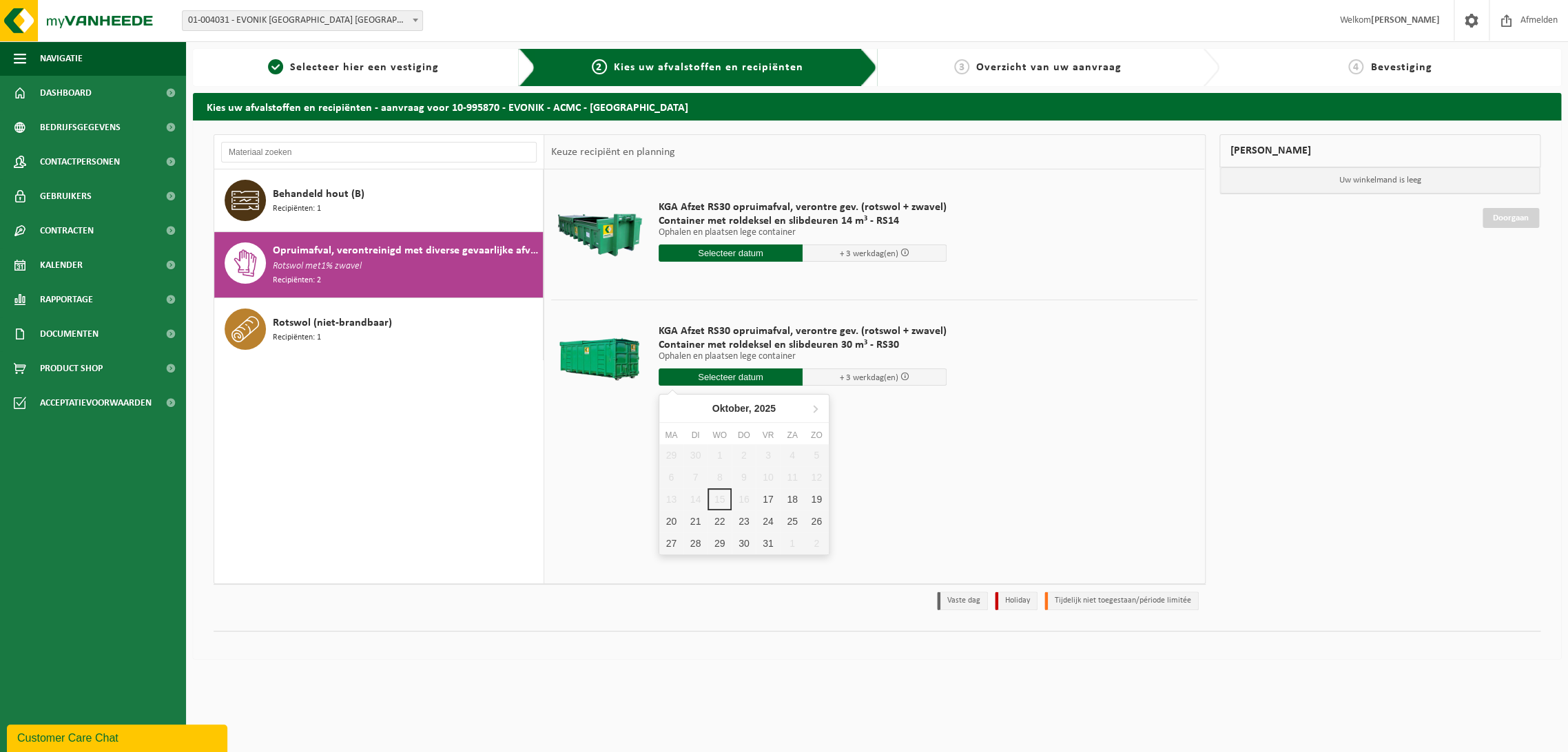
click at [750, 379] on input "text" at bounding box center [730, 377] width 144 height 17
click at [667, 519] on div "20" at bounding box center [671, 521] width 24 height 22
type input "Van 2025-10-20"
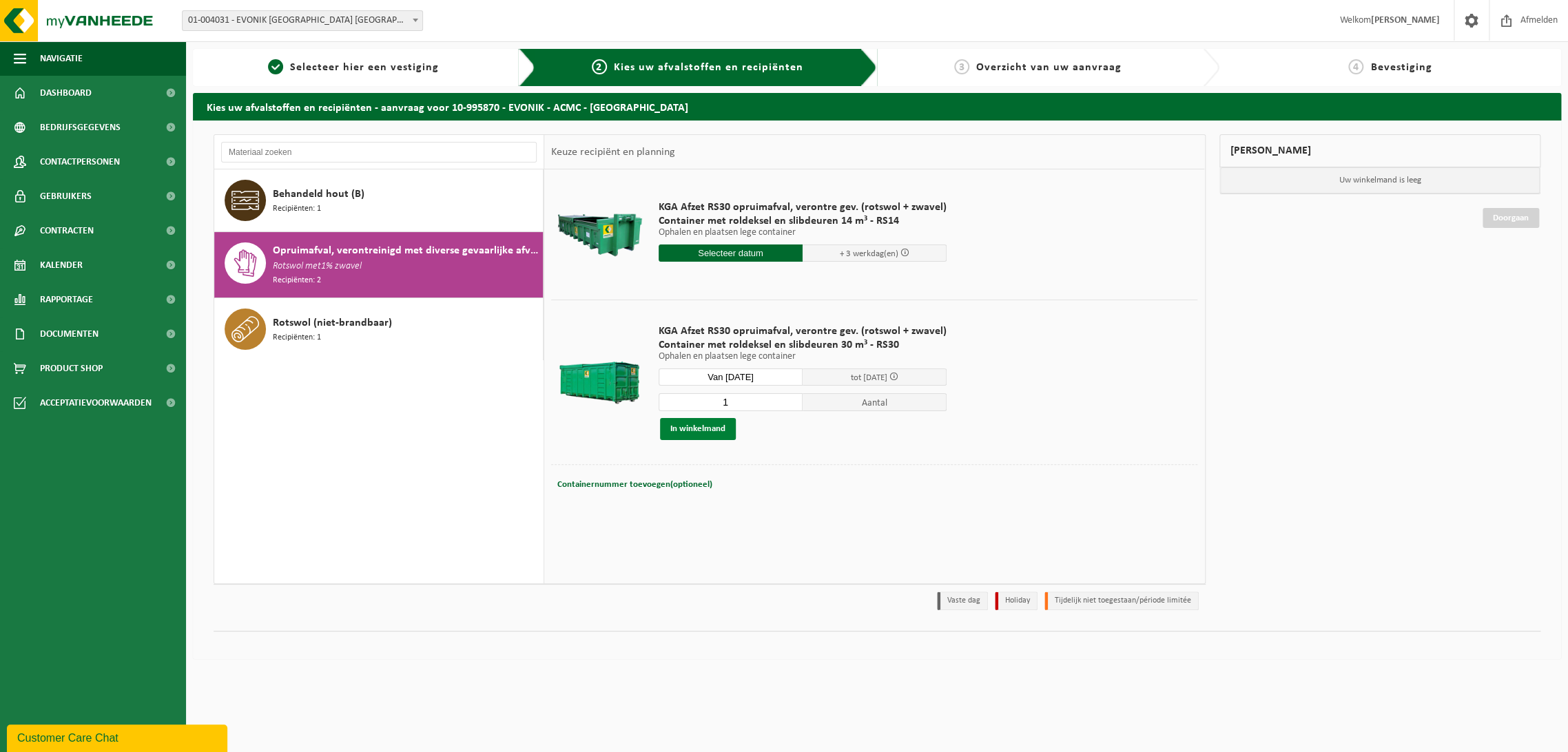
click at [672, 430] on button "In winkelmand" at bounding box center [698, 429] width 76 height 22
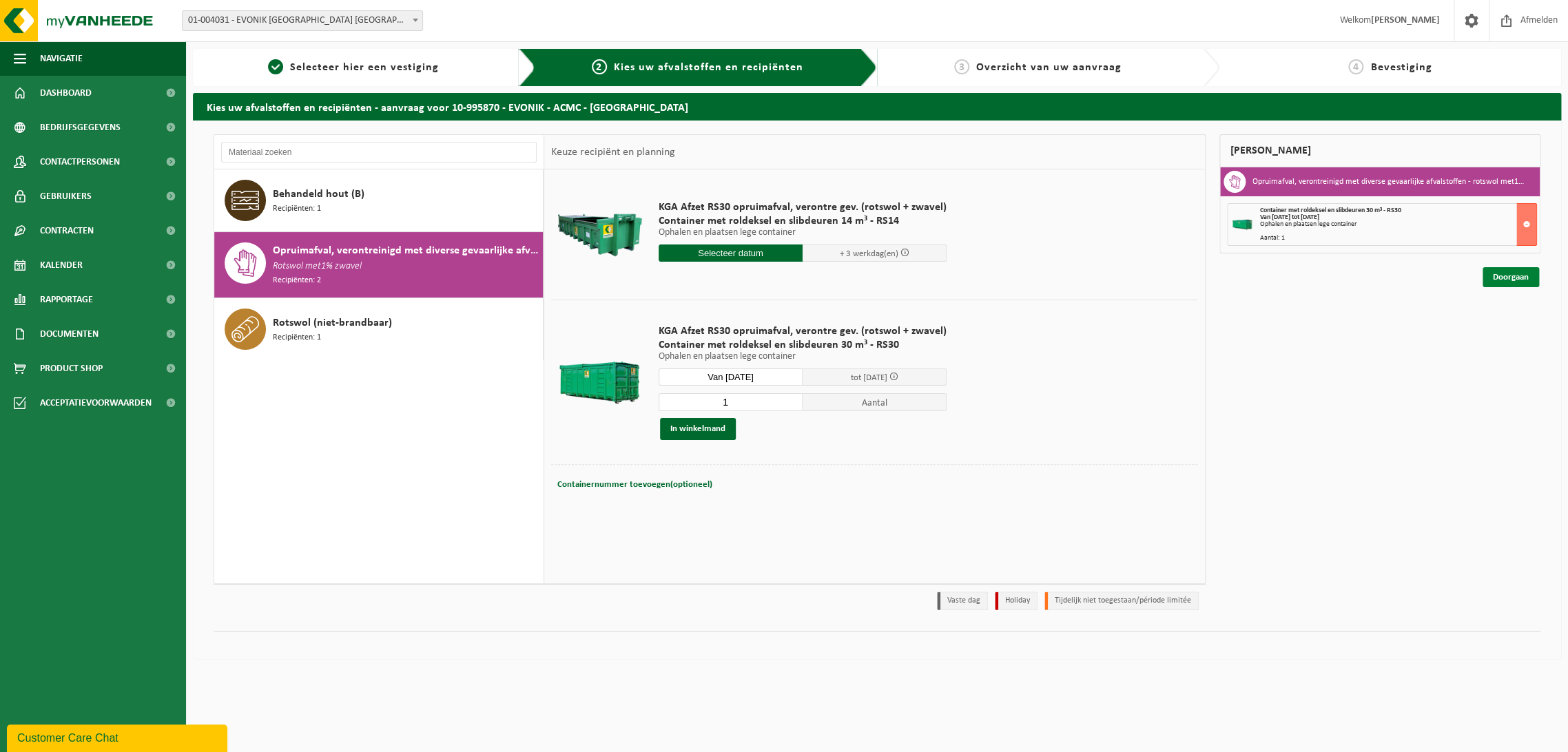
click at [1500, 269] on link "Doorgaan" at bounding box center [1511, 278] width 57 height 20
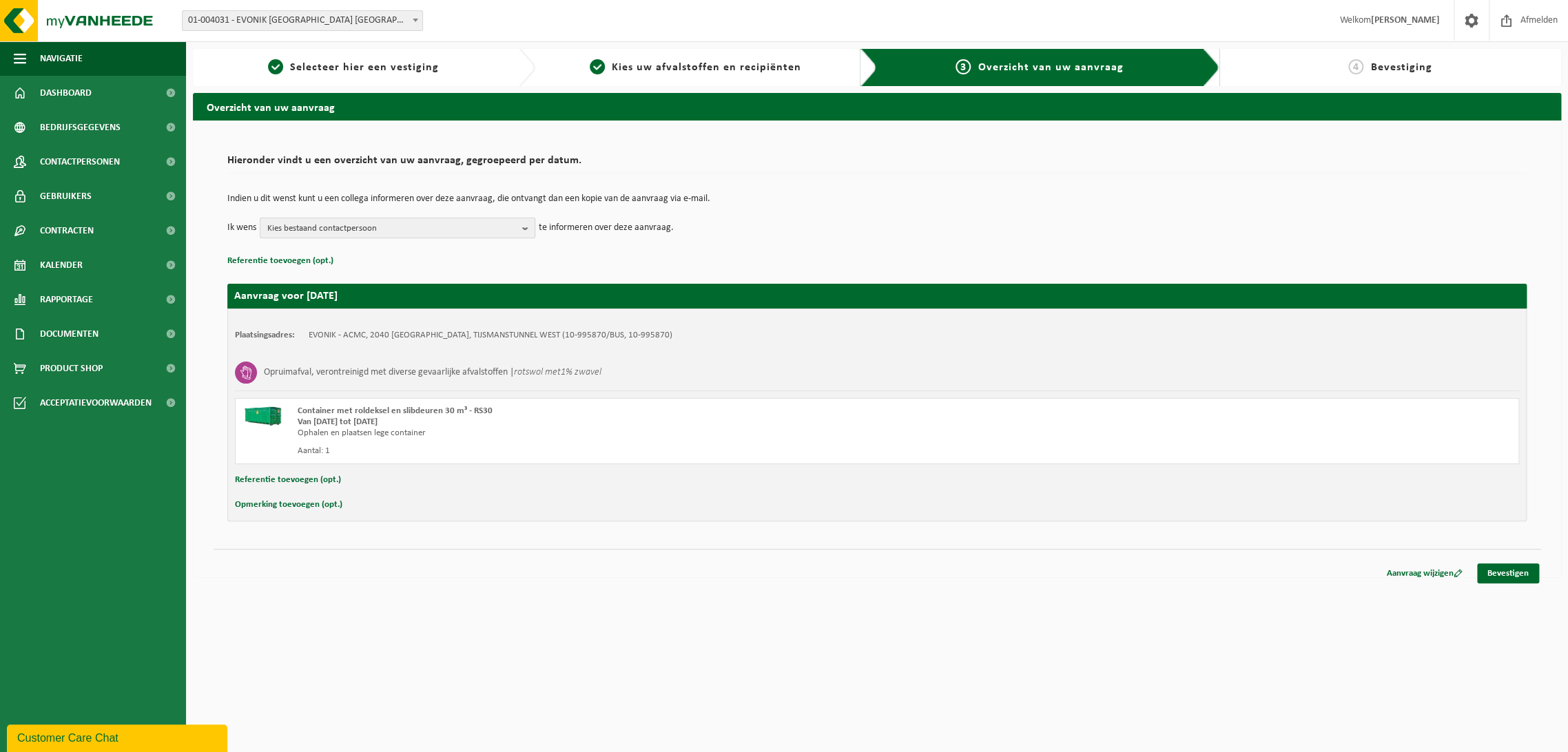
click at [403, 226] on span "Kies bestaand contactpersoon" at bounding box center [392, 228] width 249 height 21
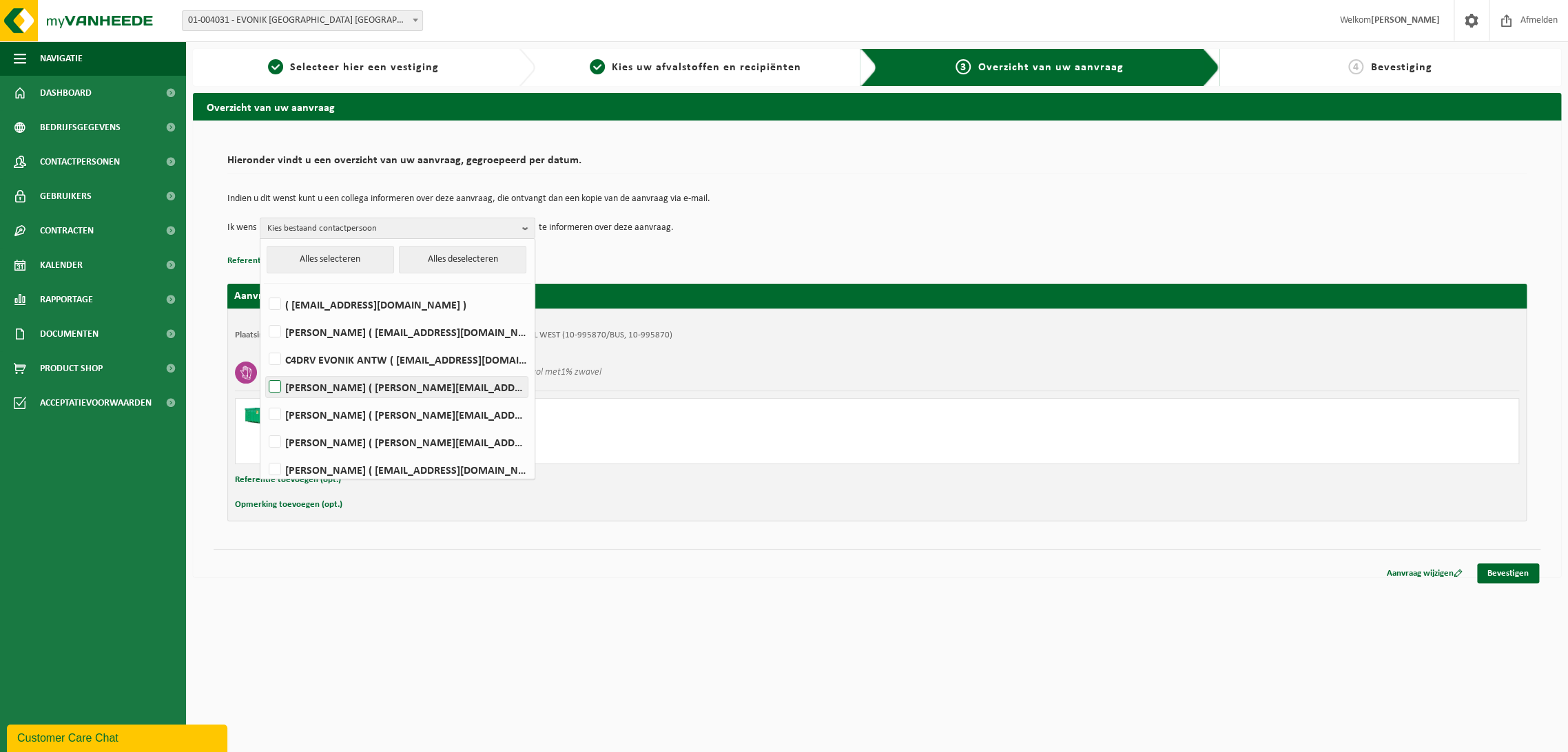
click at [303, 388] on label "Peter De Cock ( peter.decock@evonik.com )" at bounding box center [397, 387] width 262 height 21
click at [264, 370] on input "Peter De Cock ( peter.decock@evonik.com )" at bounding box center [263, 369] width 1 height 1
checkbox input "true"
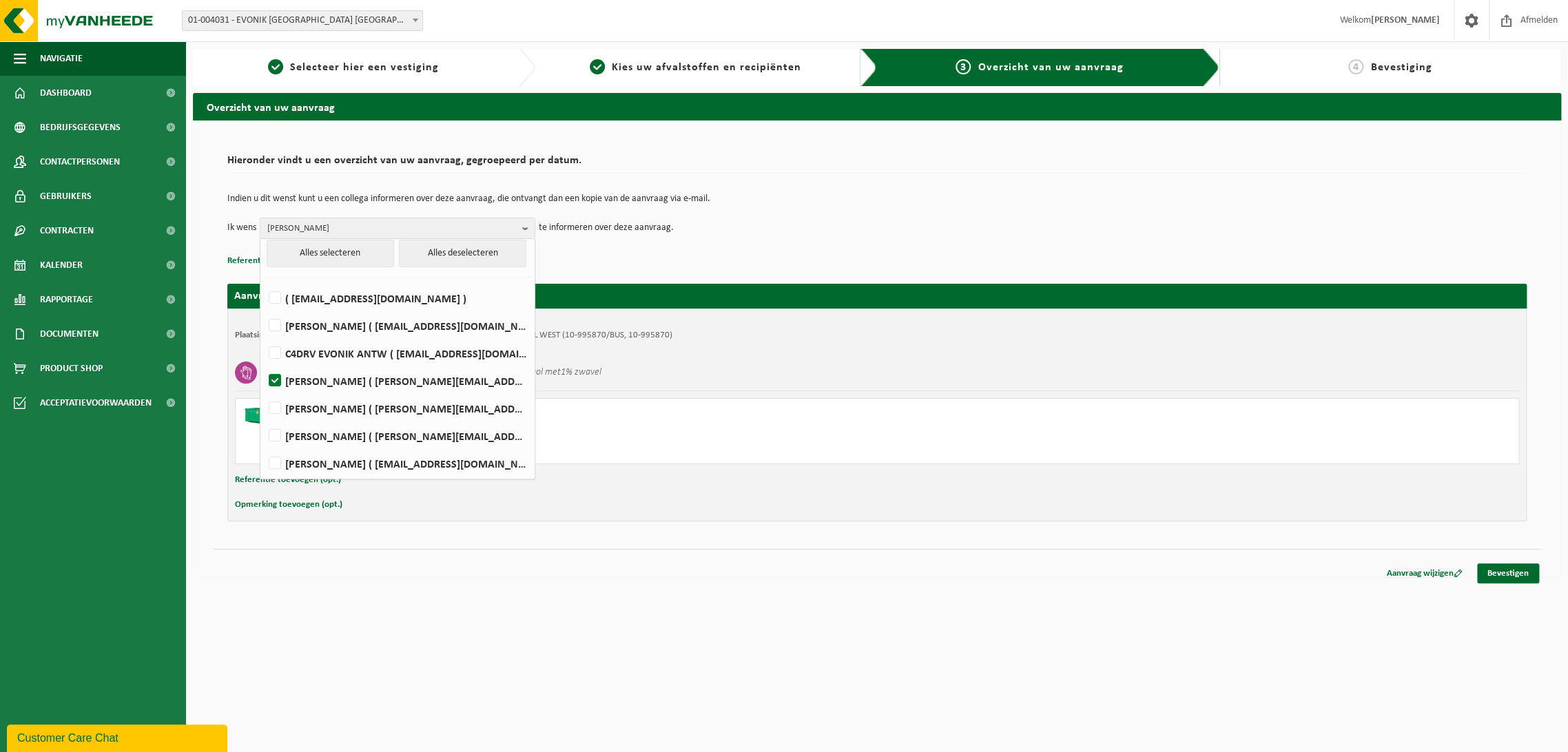
click at [878, 219] on td "Ik wens Peter De Cock Alles selecteren Alles deselecteren ( be-invoice@evonik.c…" at bounding box center [878, 228] width 1300 height 21
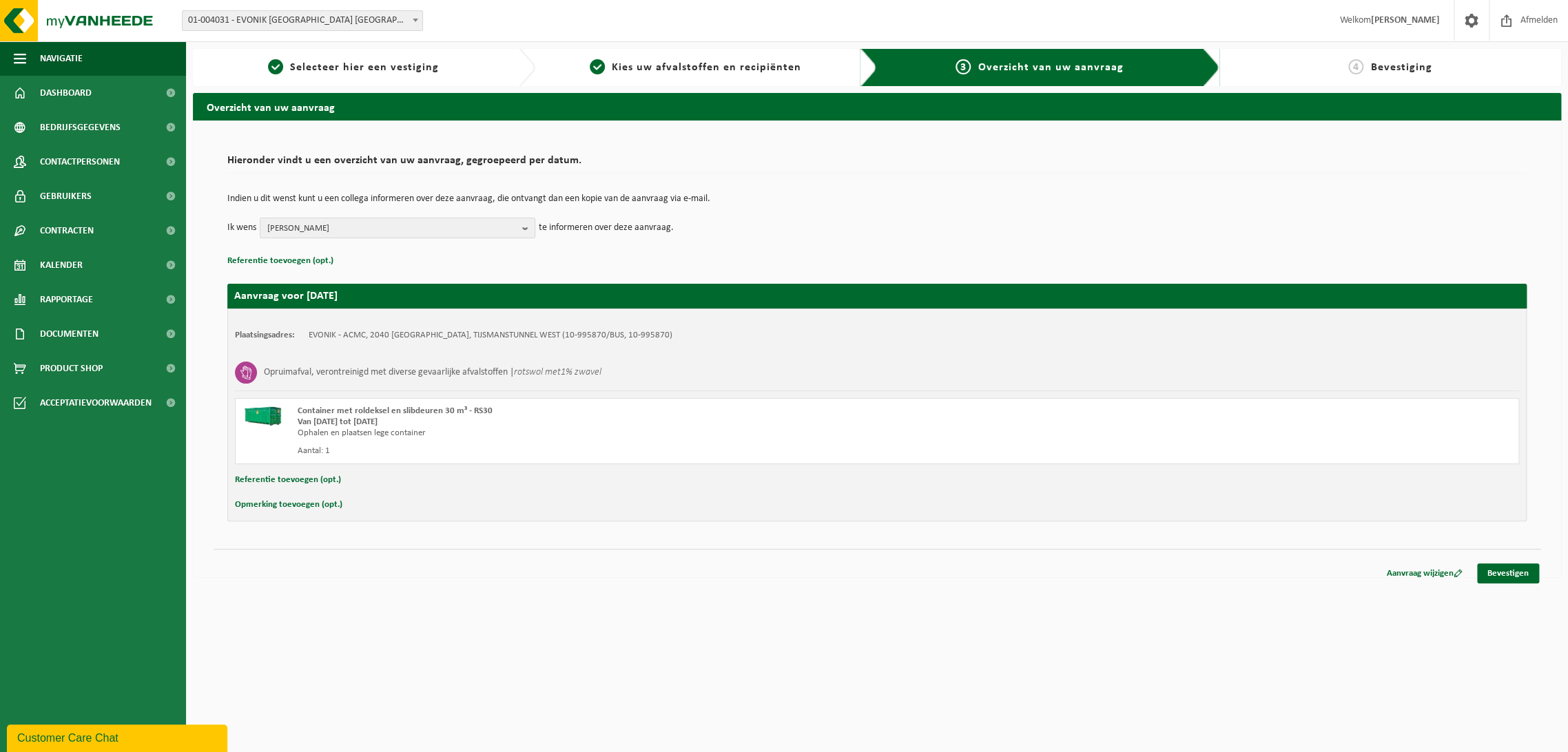
click at [277, 501] on button "Opmerking toevoegen (opt.)" at bounding box center [289, 505] width 107 height 18
click at [344, 505] on input "text" at bounding box center [904, 506] width 1203 height 21
type input "ADR etiketten door Vanheede te voorzien"
click at [1499, 575] on link "Bevestigen" at bounding box center [1509, 577] width 62 height 20
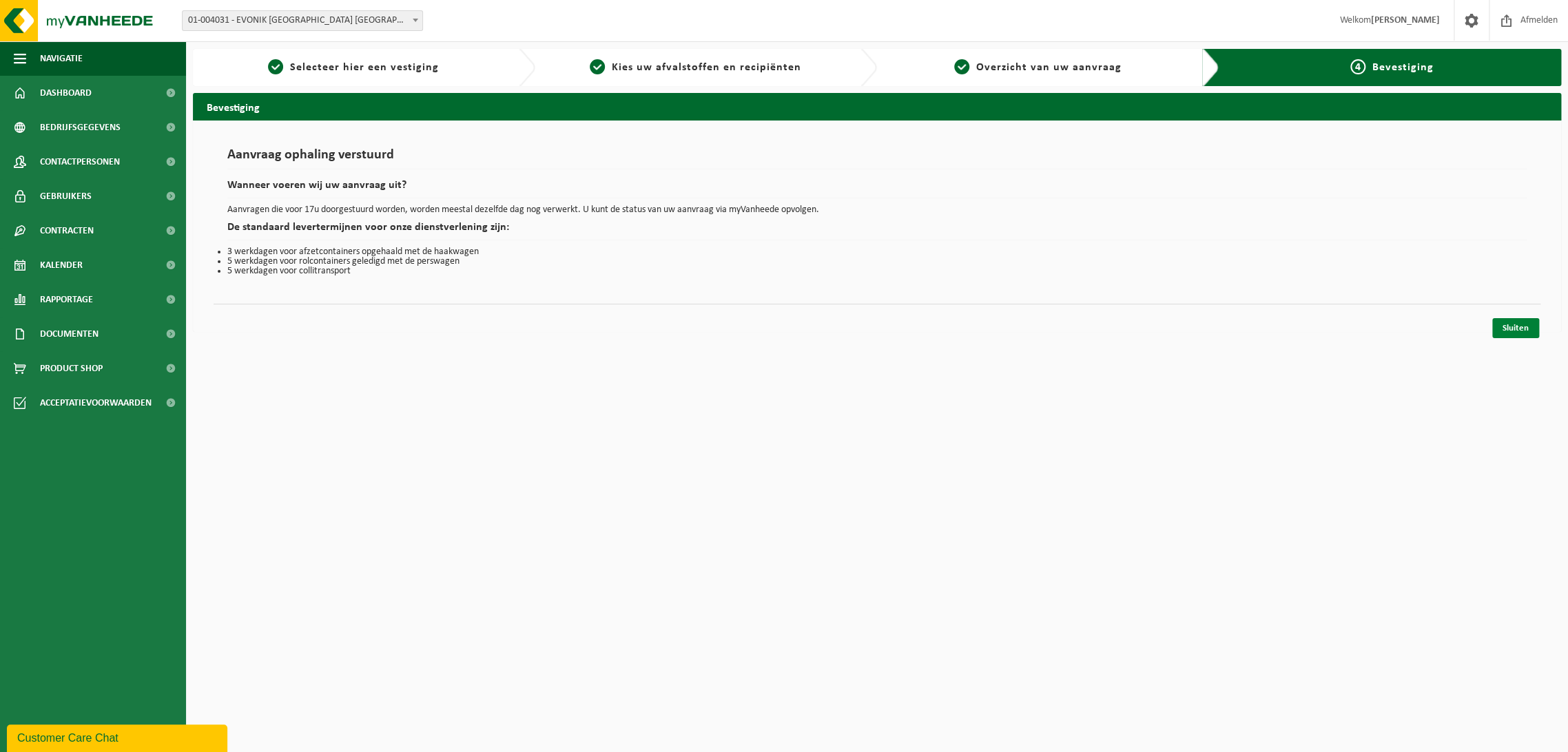
click at [1512, 328] on link "Sluiten" at bounding box center [1516, 329] width 47 height 20
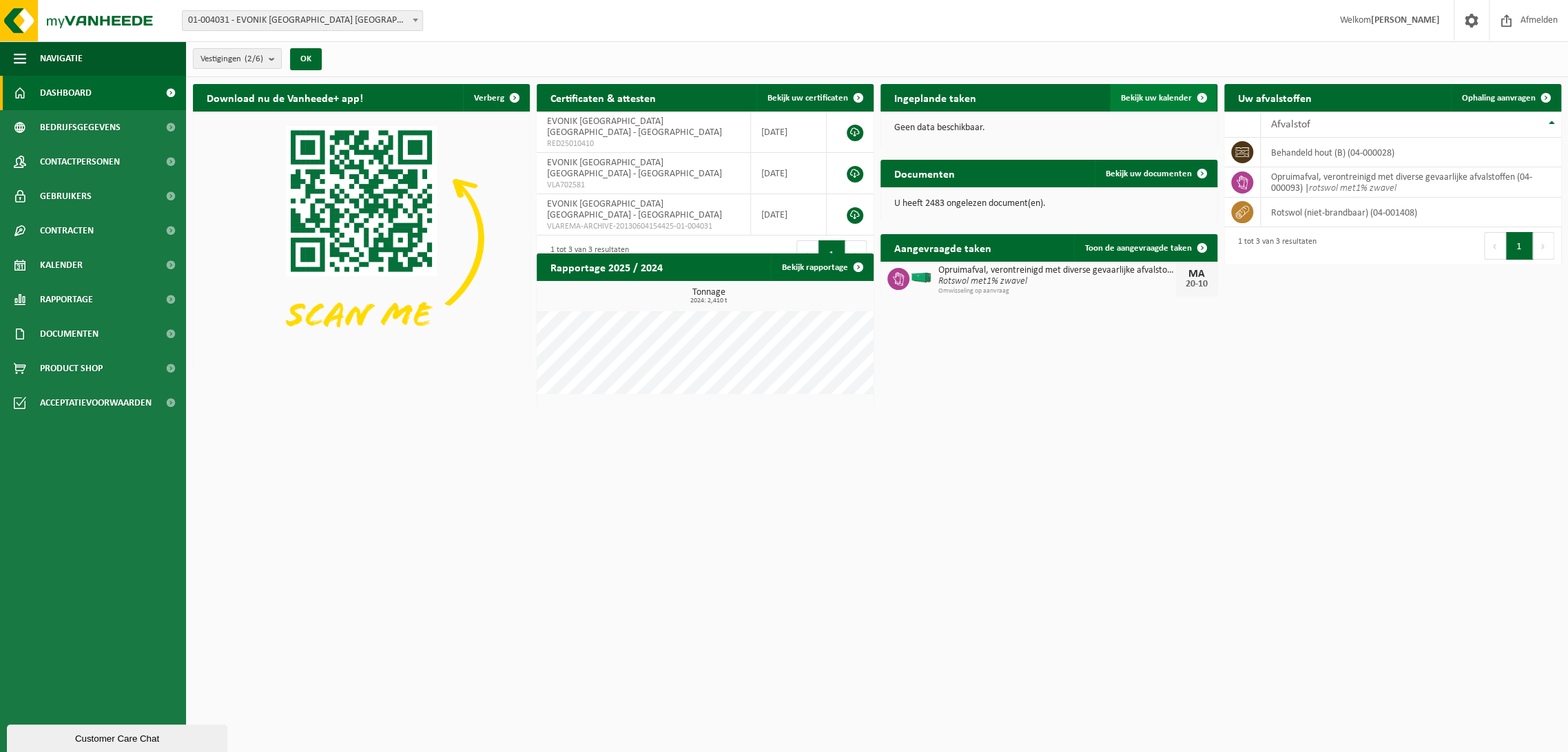
click at [1173, 99] on span "Bekijk uw kalender" at bounding box center [1157, 98] width 71 height 9
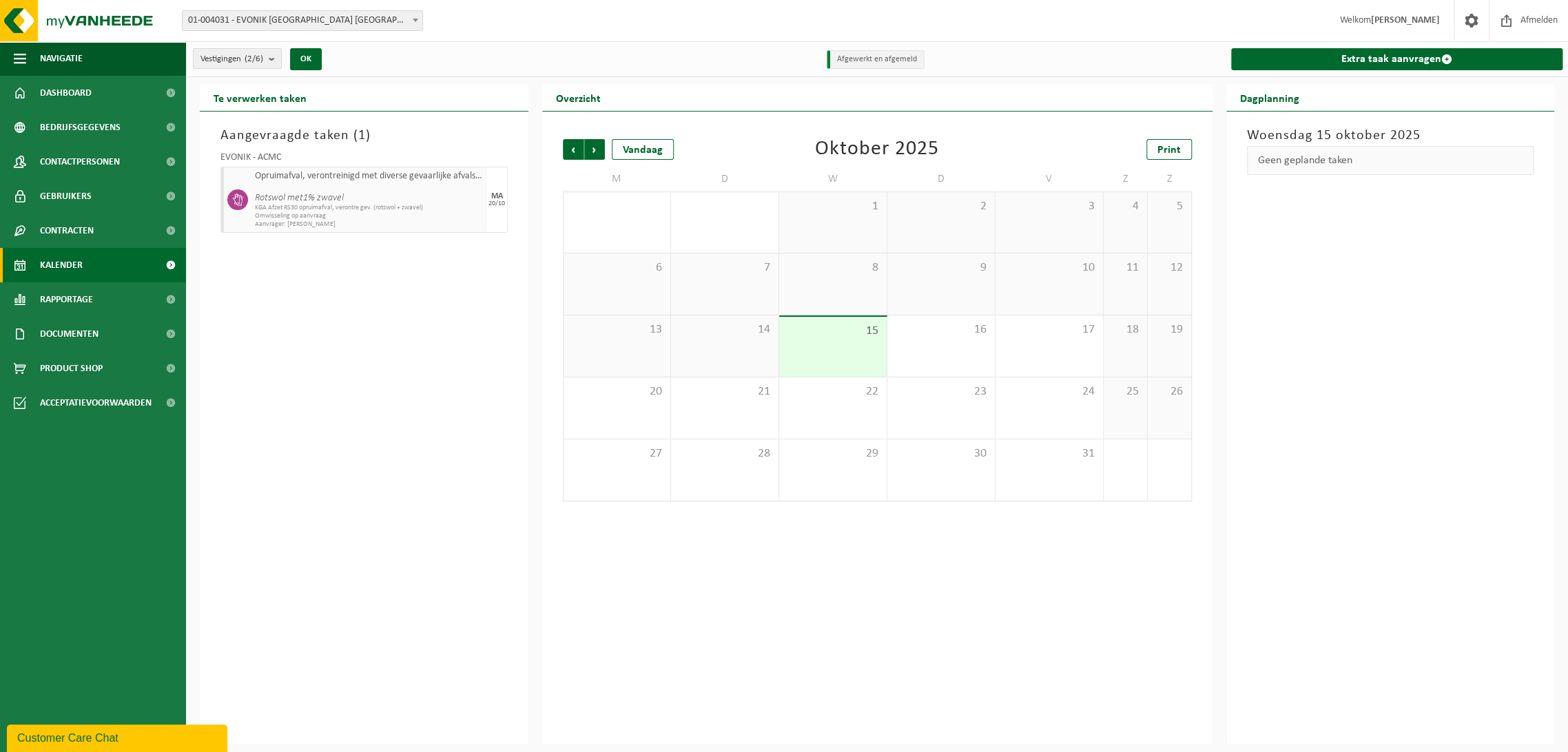
click at [288, 212] on span "Omwisseling op aanvraag" at bounding box center [369, 216] width 228 height 8
click at [302, 137] on h3 "Aangevraagde taken ( 1 )" at bounding box center [364, 136] width 287 height 21
click at [587, 95] on h2 "Overzicht" at bounding box center [579, 97] width 73 height 27
click at [301, 57] on button "OK" at bounding box center [306, 59] width 32 height 22
click at [265, 18] on span "01-004031 - EVONIK [GEOGRAPHIC_DATA] [GEOGRAPHIC_DATA] - [GEOGRAPHIC_DATA]" at bounding box center [302, 20] width 240 height 20
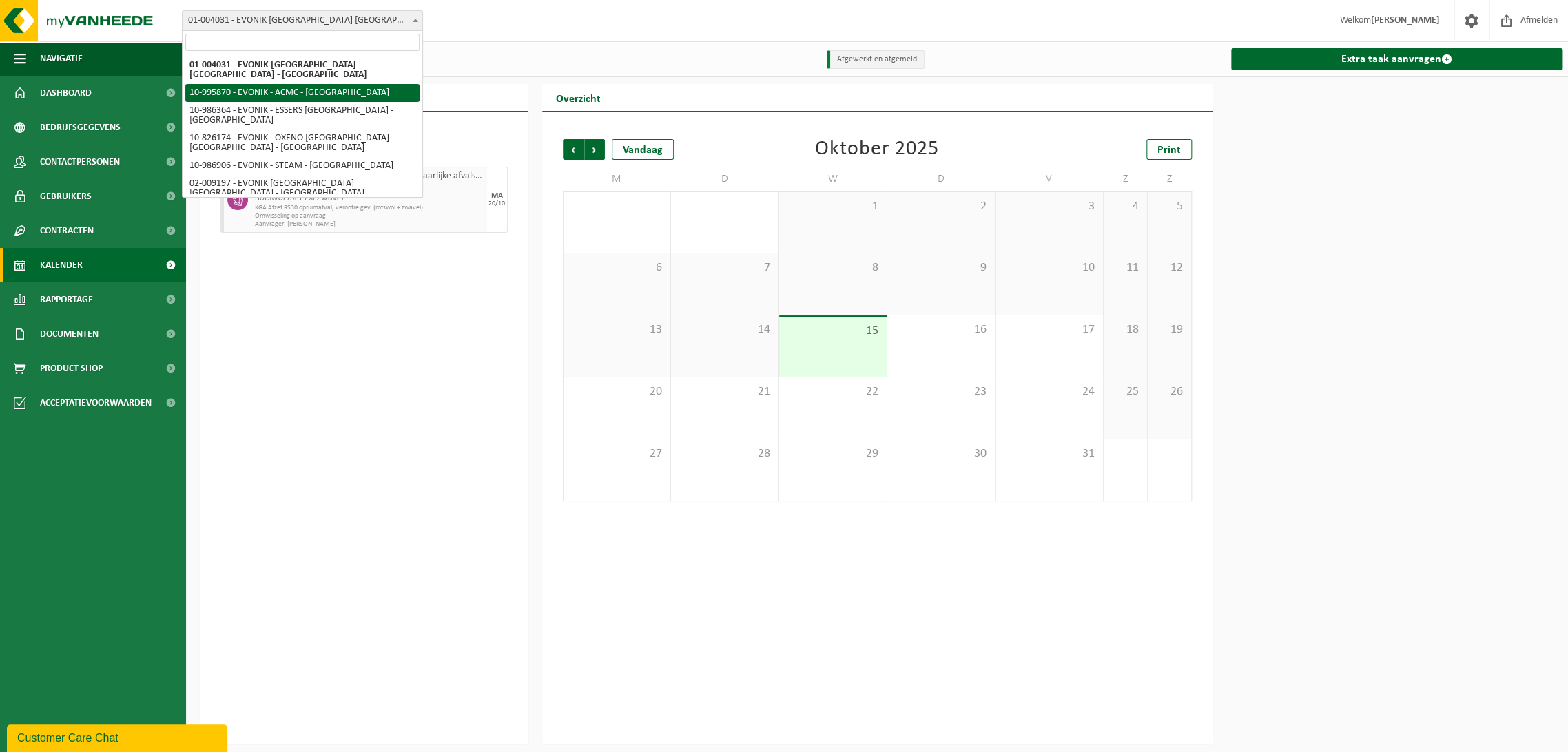
select select "172468"
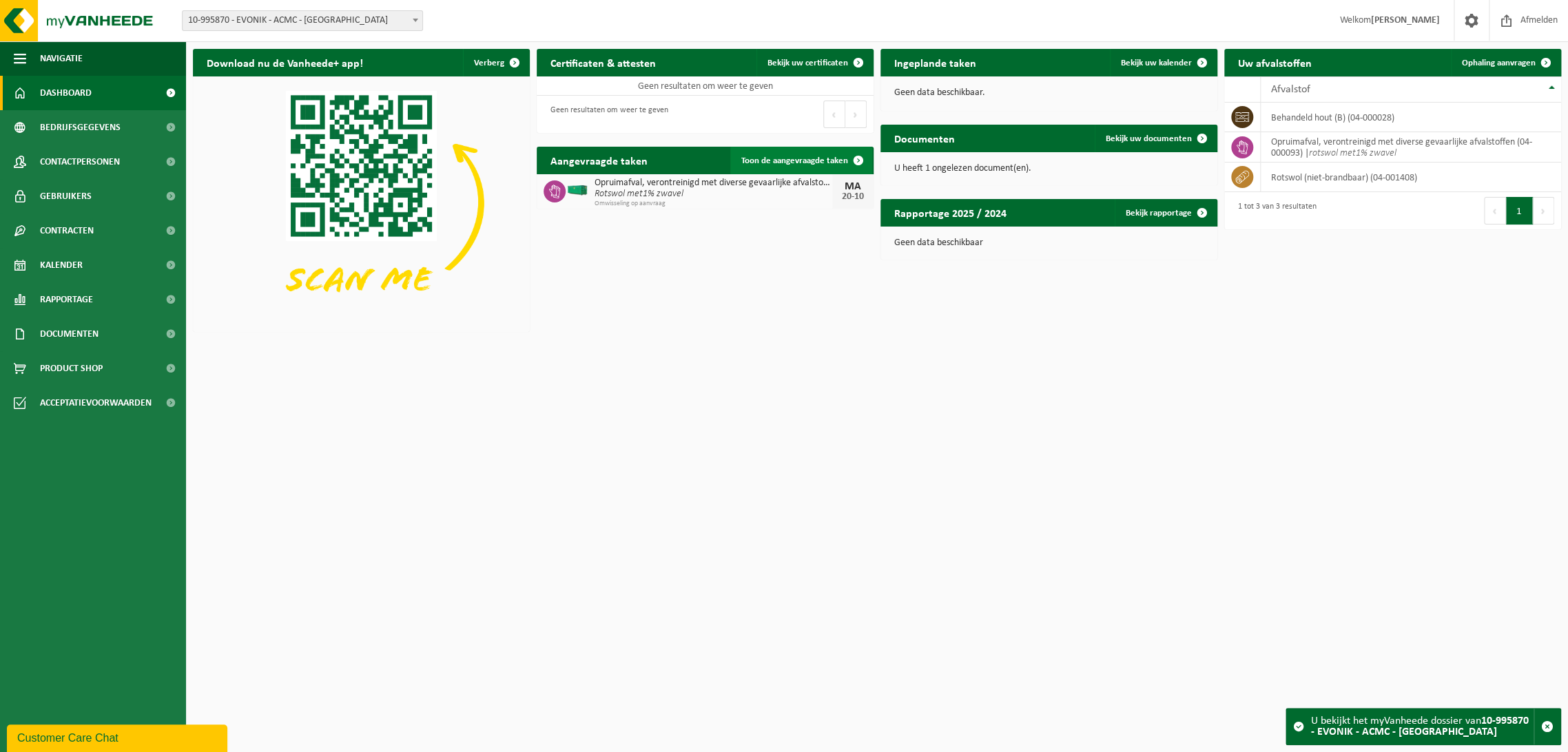
click at [794, 154] on link "Toon de aangevraagde taken" at bounding box center [801, 160] width 142 height 28
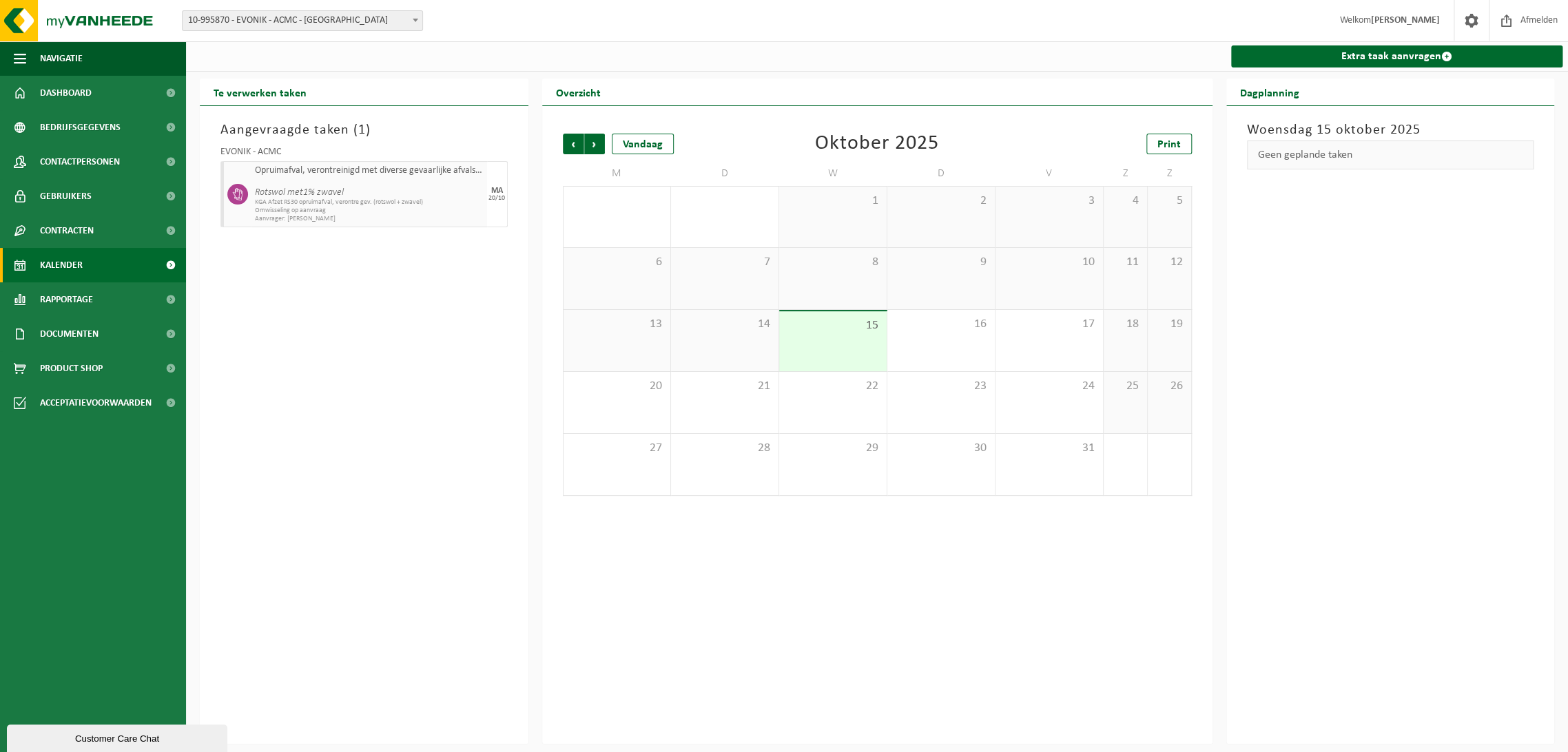
click at [455, 203] on span "KGA Afzet RS30 opruimafval, verontre gev. (rotswol + zwavel)" at bounding box center [369, 202] width 228 height 8
click at [510, 194] on div "EVONIK - ACMC Opruimafval, verontreinigd met diverse gevaarlijke afvalstoffen R…" at bounding box center [364, 185] width 301 height 89
click at [215, 15] on span "10-995870 - EVONIK - ACMC - [GEOGRAPHIC_DATA]" at bounding box center [302, 20] width 240 height 20
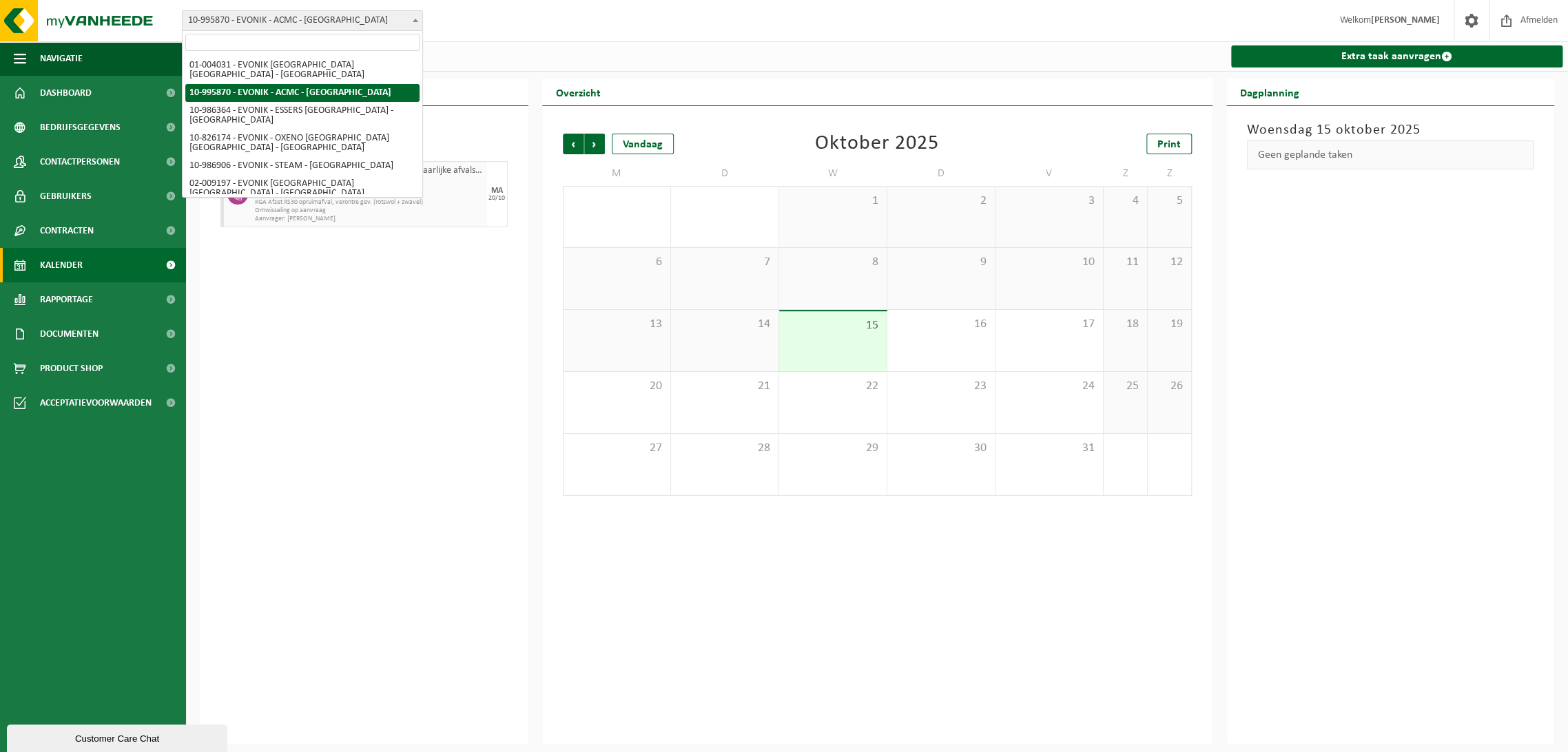
click at [215, 15] on span "10-995870 - EVONIK - ACMC - [GEOGRAPHIC_DATA]" at bounding box center [302, 20] width 240 height 20
click at [357, 15] on span "10-995870 - EVONIK - ACMC - [GEOGRAPHIC_DATA]" at bounding box center [302, 20] width 240 height 20
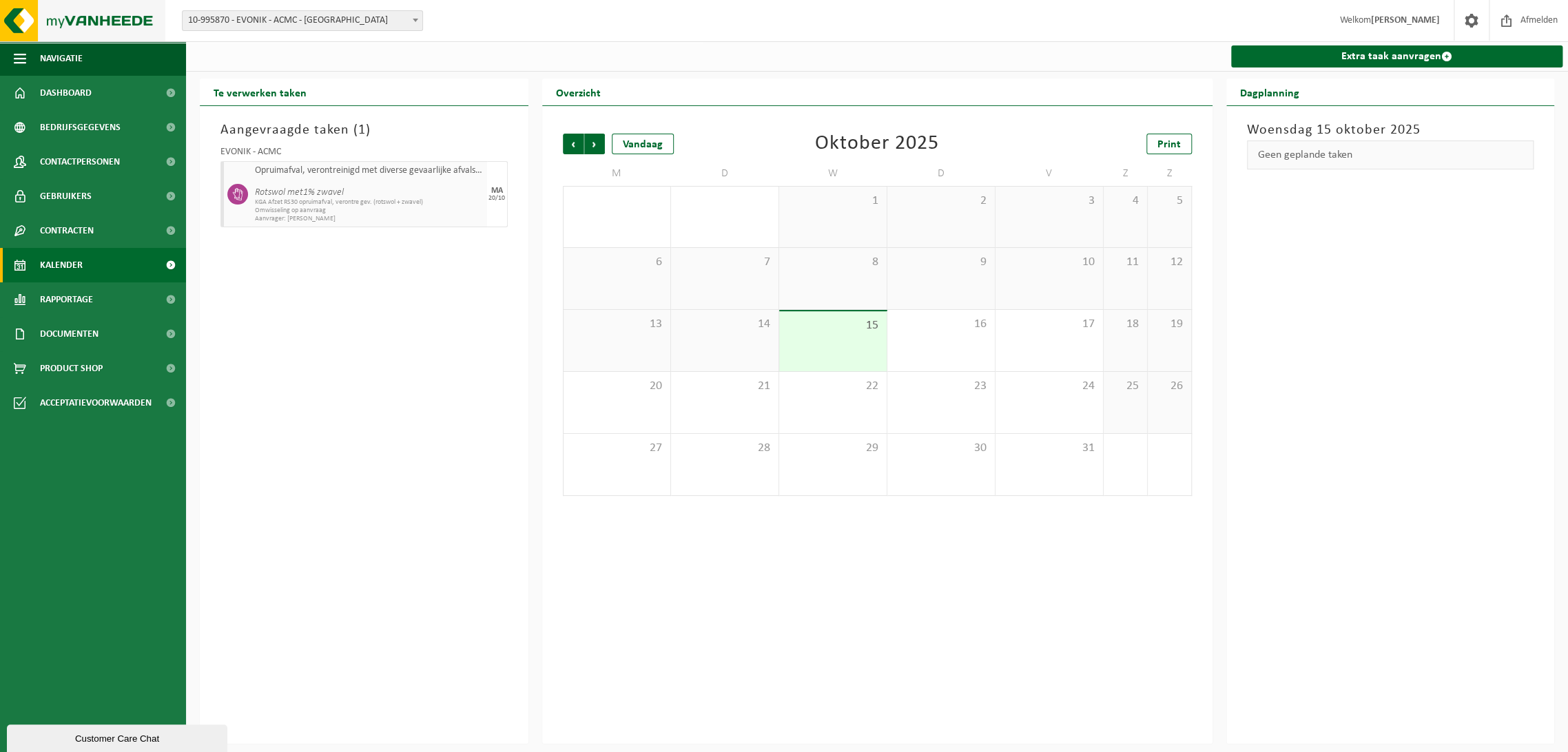
click at [76, 21] on img at bounding box center [83, 20] width 165 height 41
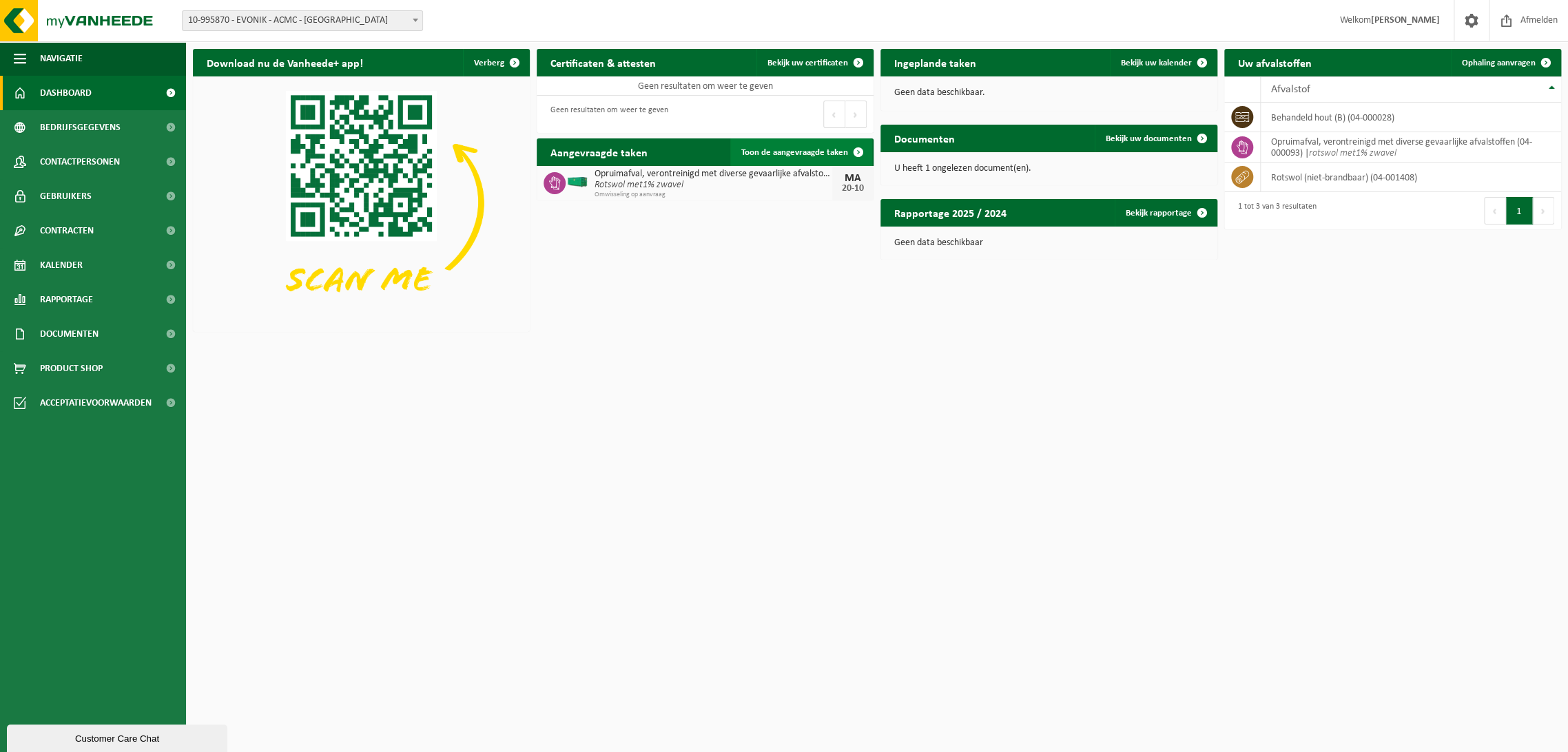
click at [804, 151] on span "Toon de aangevraagde taken" at bounding box center [794, 152] width 107 height 9
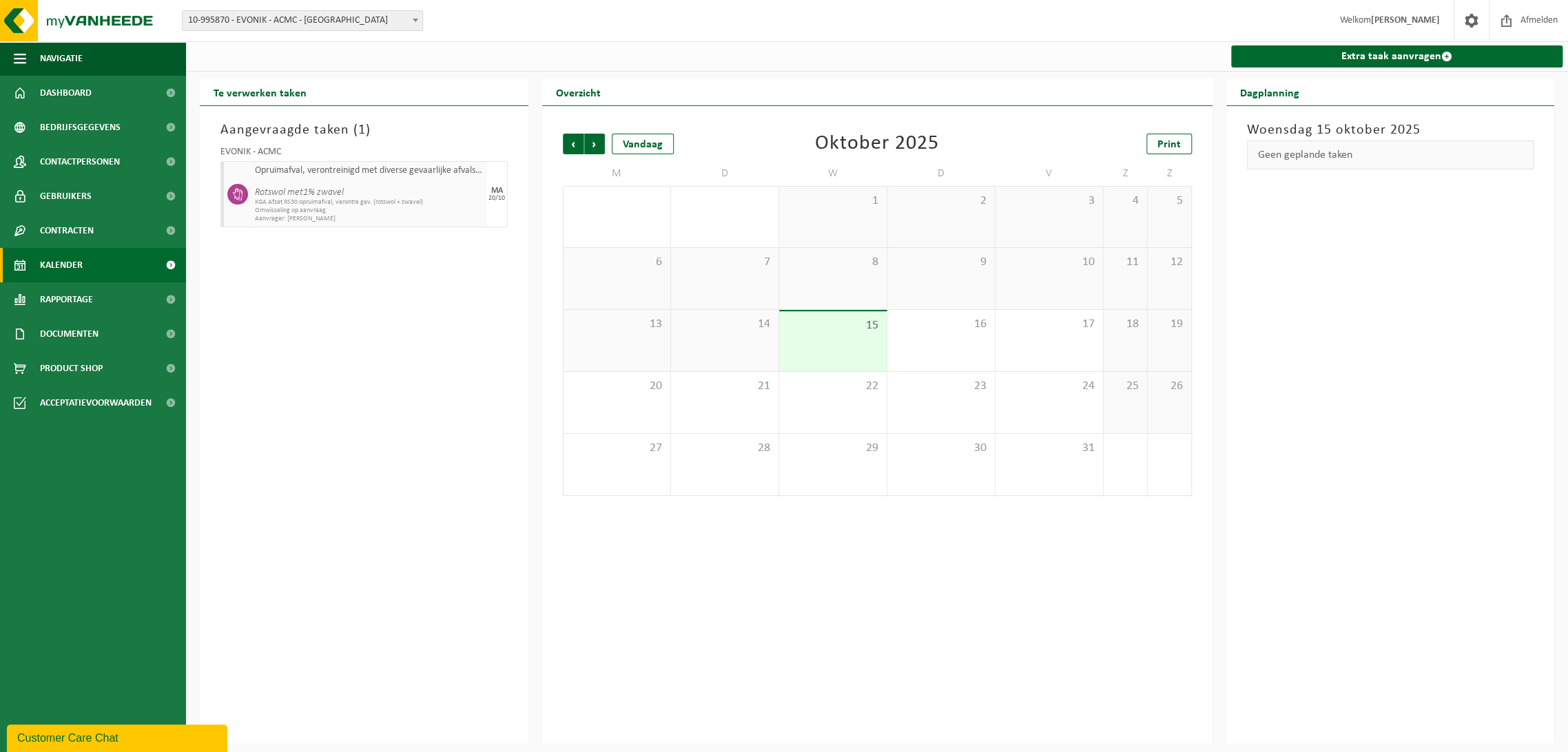
click at [318, 221] on span "Aanvrager: [PERSON_NAME]" at bounding box center [369, 218] width 228 height 8
drag, startPoint x: 338, startPoint y: 200, endPoint x: 1449, endPoint y: 54, distance: 1120.6
click at [1449, 54] on span at bounding box center [1447, 56] width 11 height 11
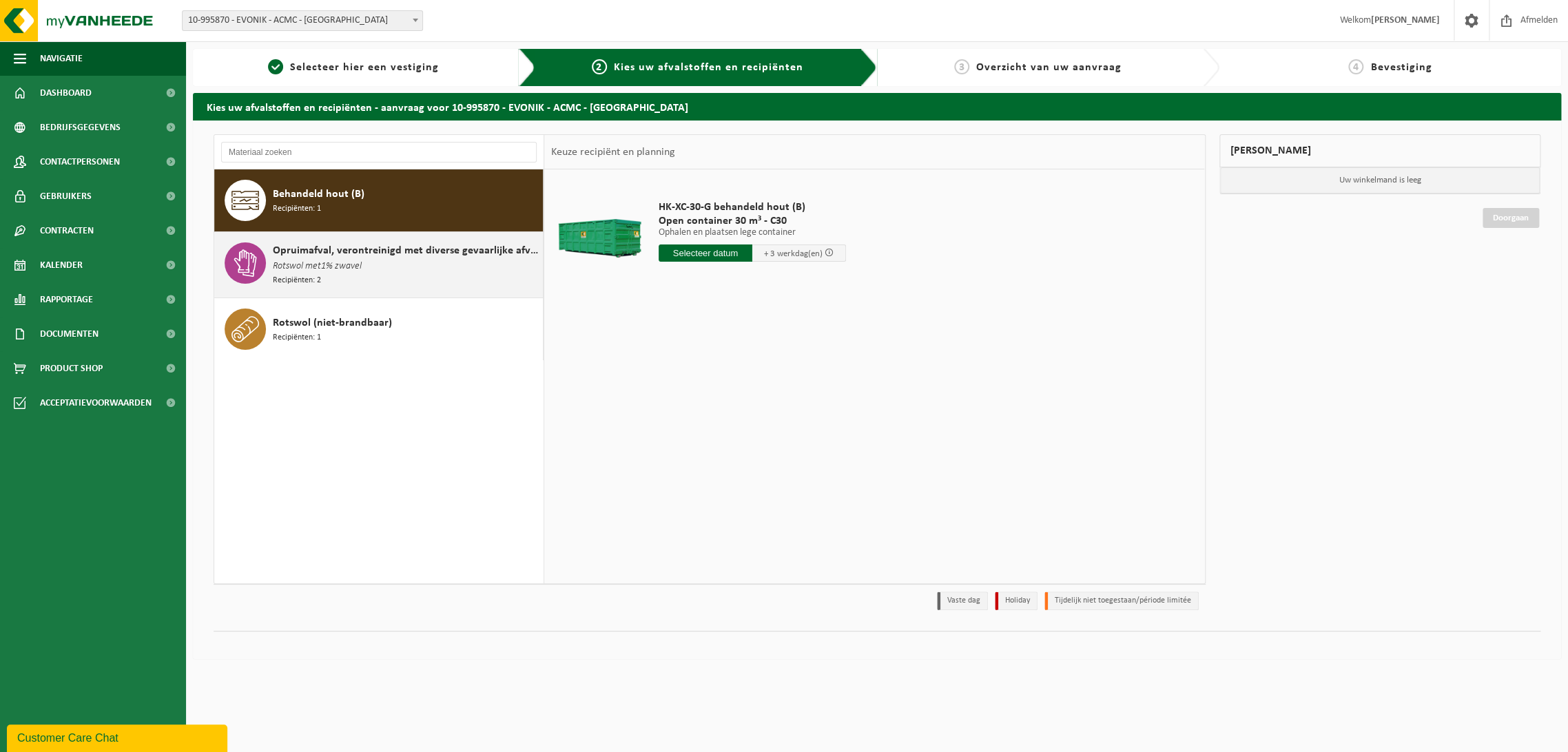
click at [337, 253] on span "Opruimafval, verontreinigd met diverse gevaarlijke afvalstoffen" at bounding box center [406, 250] width 267 height 17
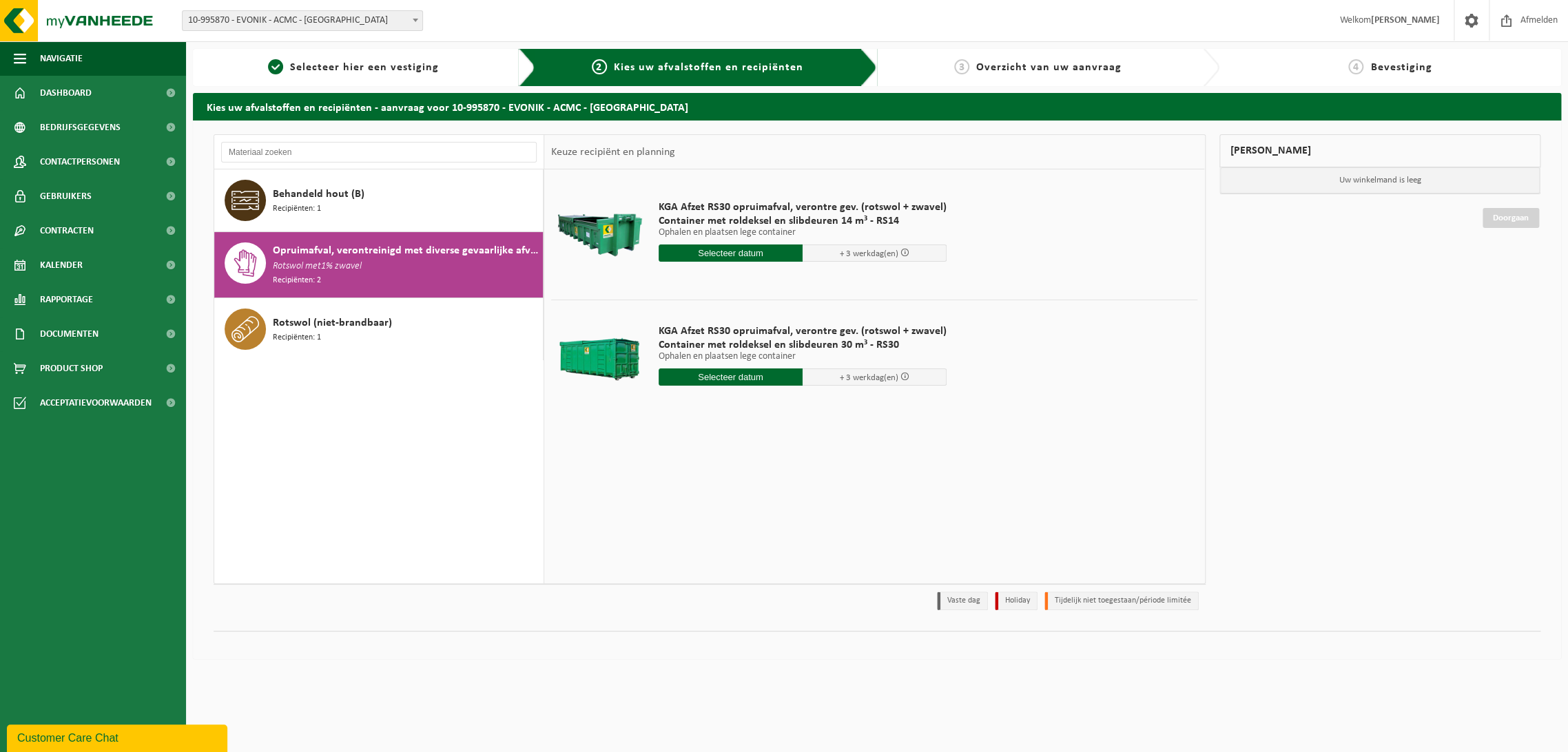
click at [977, 70] on div "3 Overzicht van uw aanvraag" at bounding box center [1038, 67] width 308 height 17
click at [387, 29] on span "10-995870 - EVONIK - ACMC - [GEOGRAPHIC_DATA]" at bounding box center [302, 20] width 240 height 20
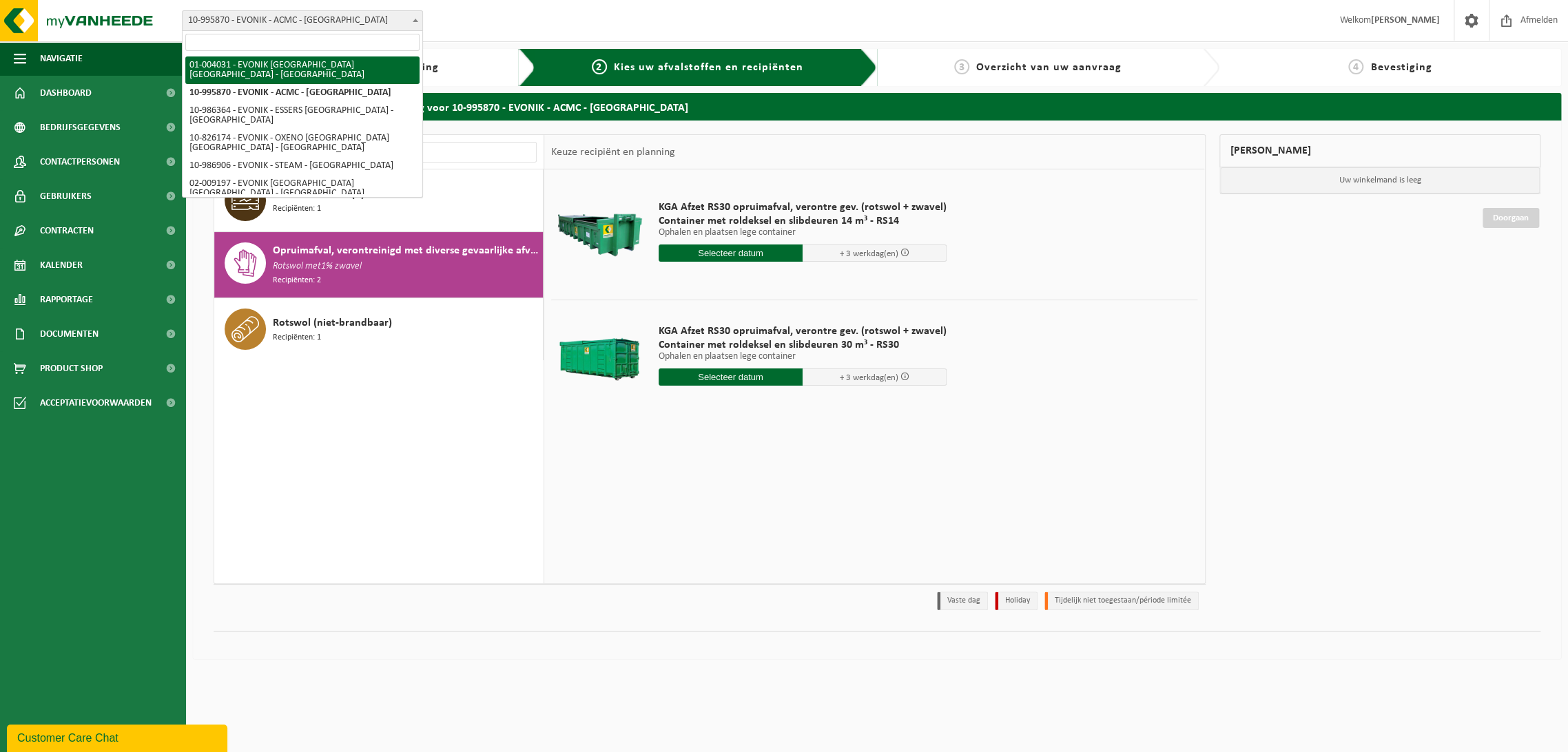
select select "191"
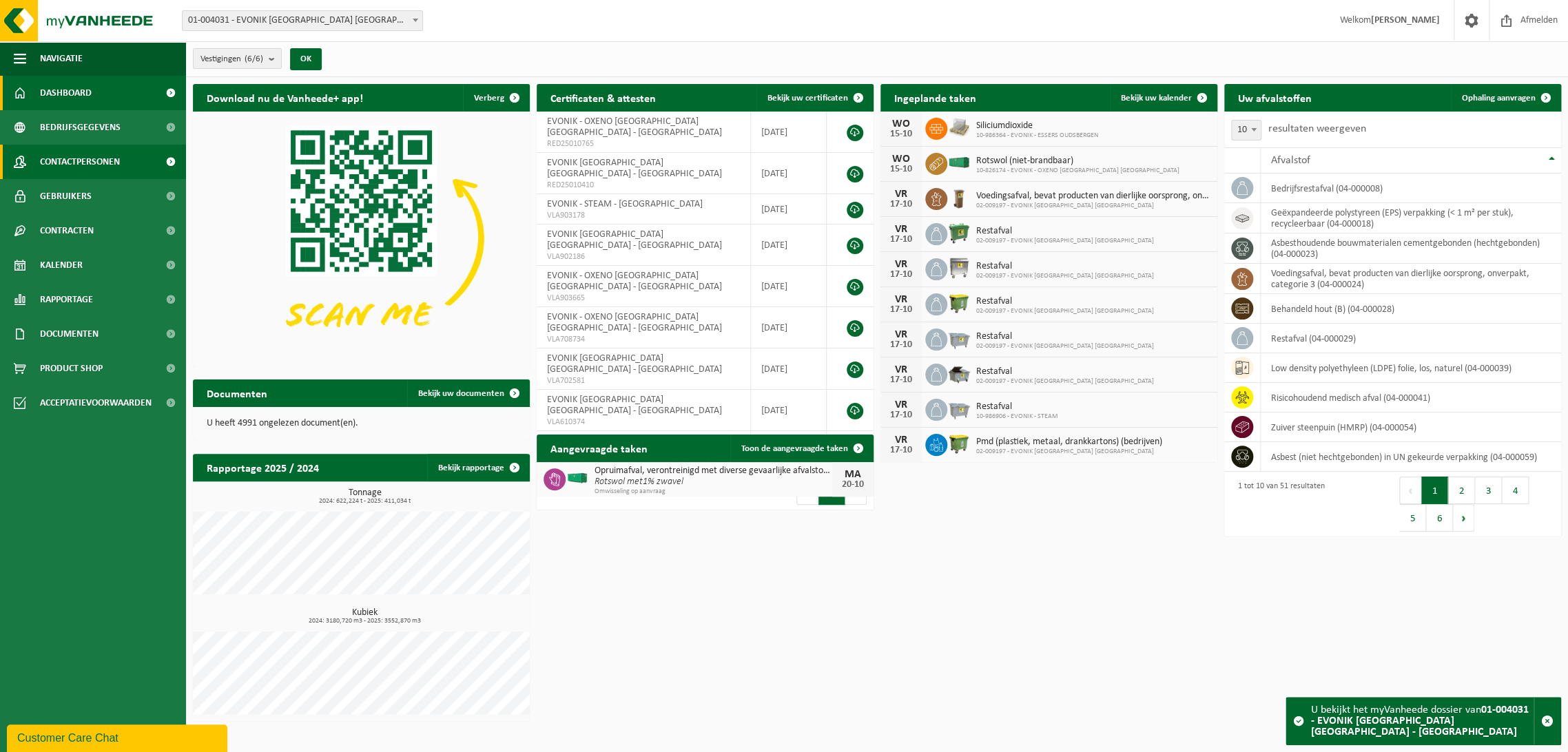
click at [71, 152] on span "Contactpersonen" at bounding box center [80, 162] width 80 height 35
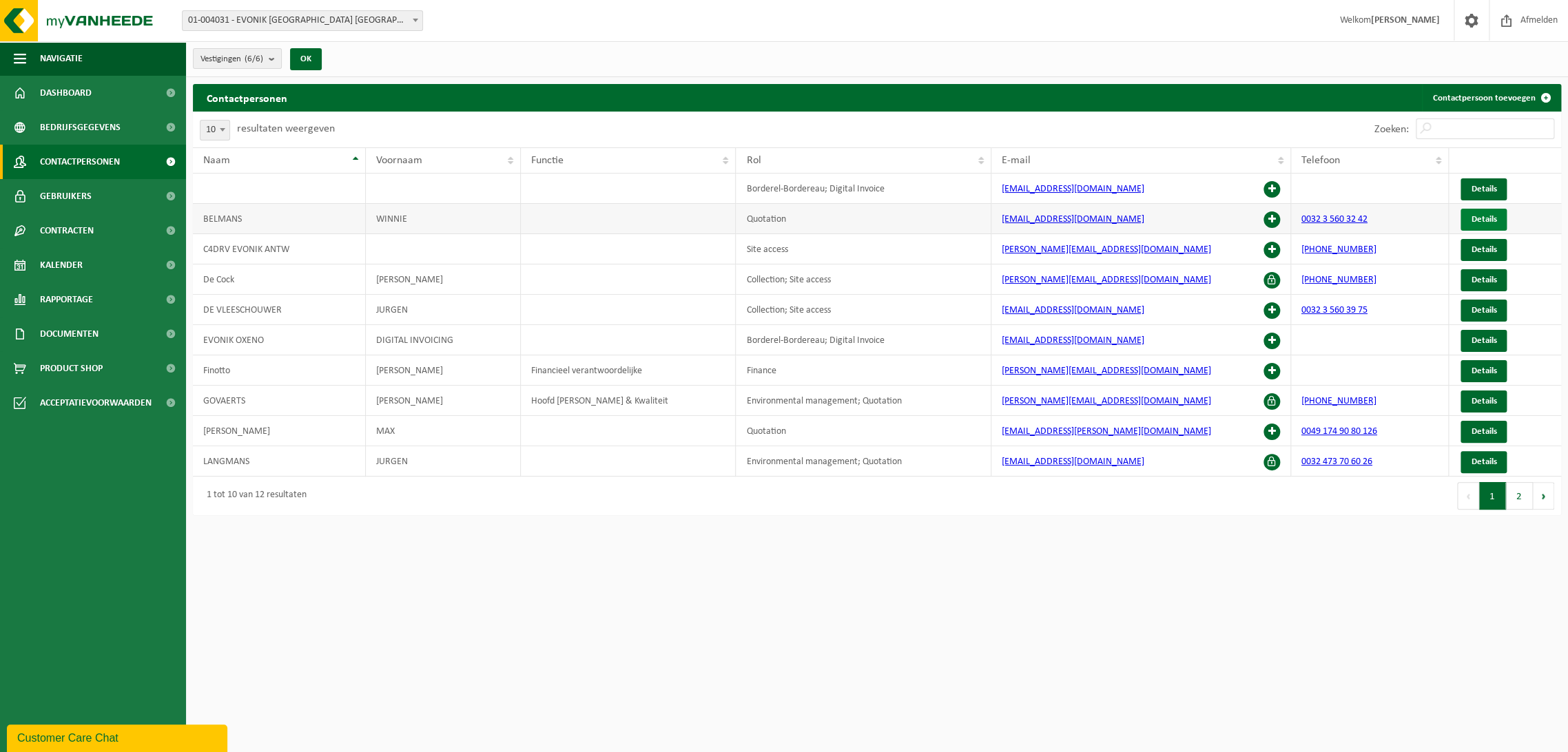
click at [1487, 216] on span "Details" at bounding box center [1483, 219] width 25 height 9
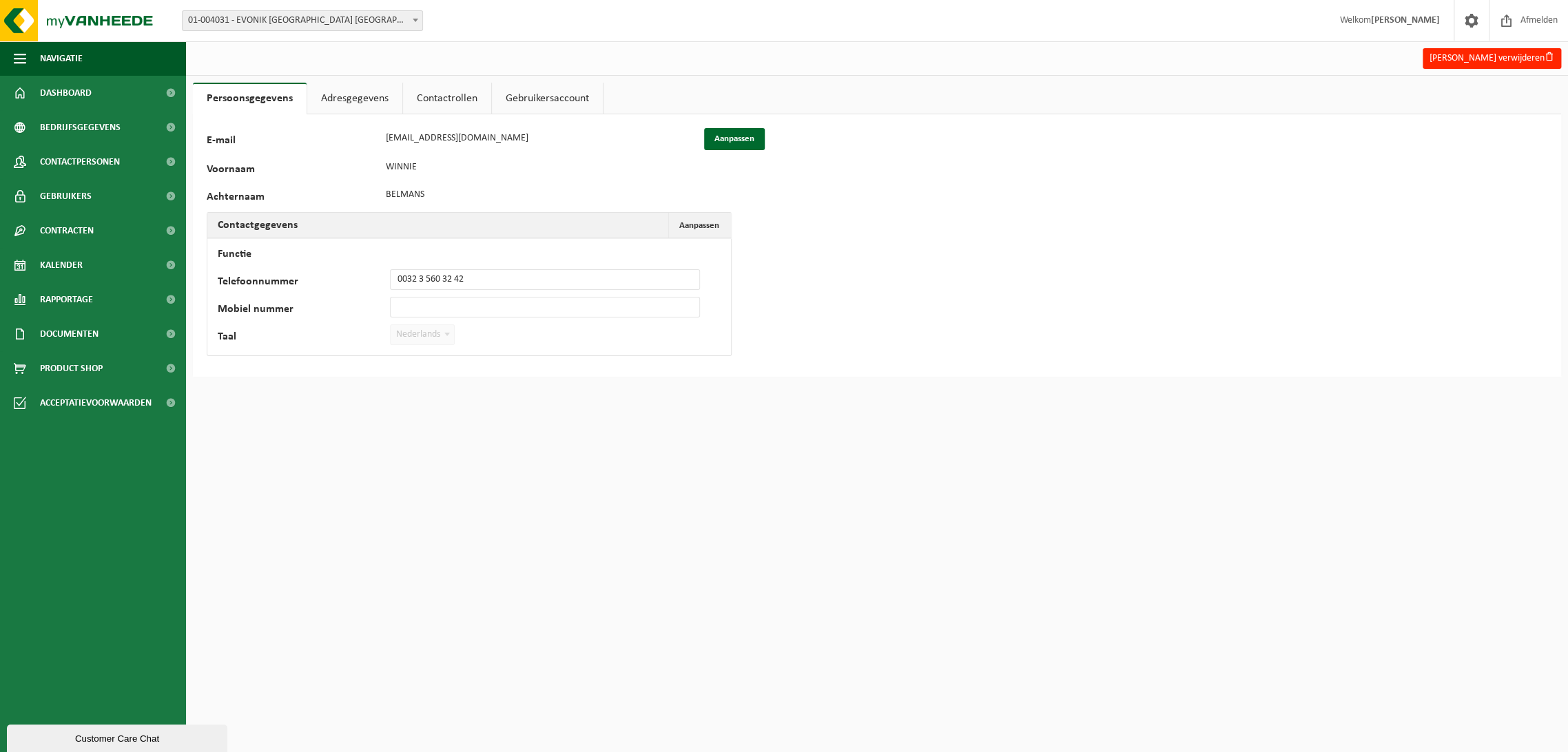
click at [310, 95] on link "Adresgegevens" at bounding box center [355, 99] width 95 height 32
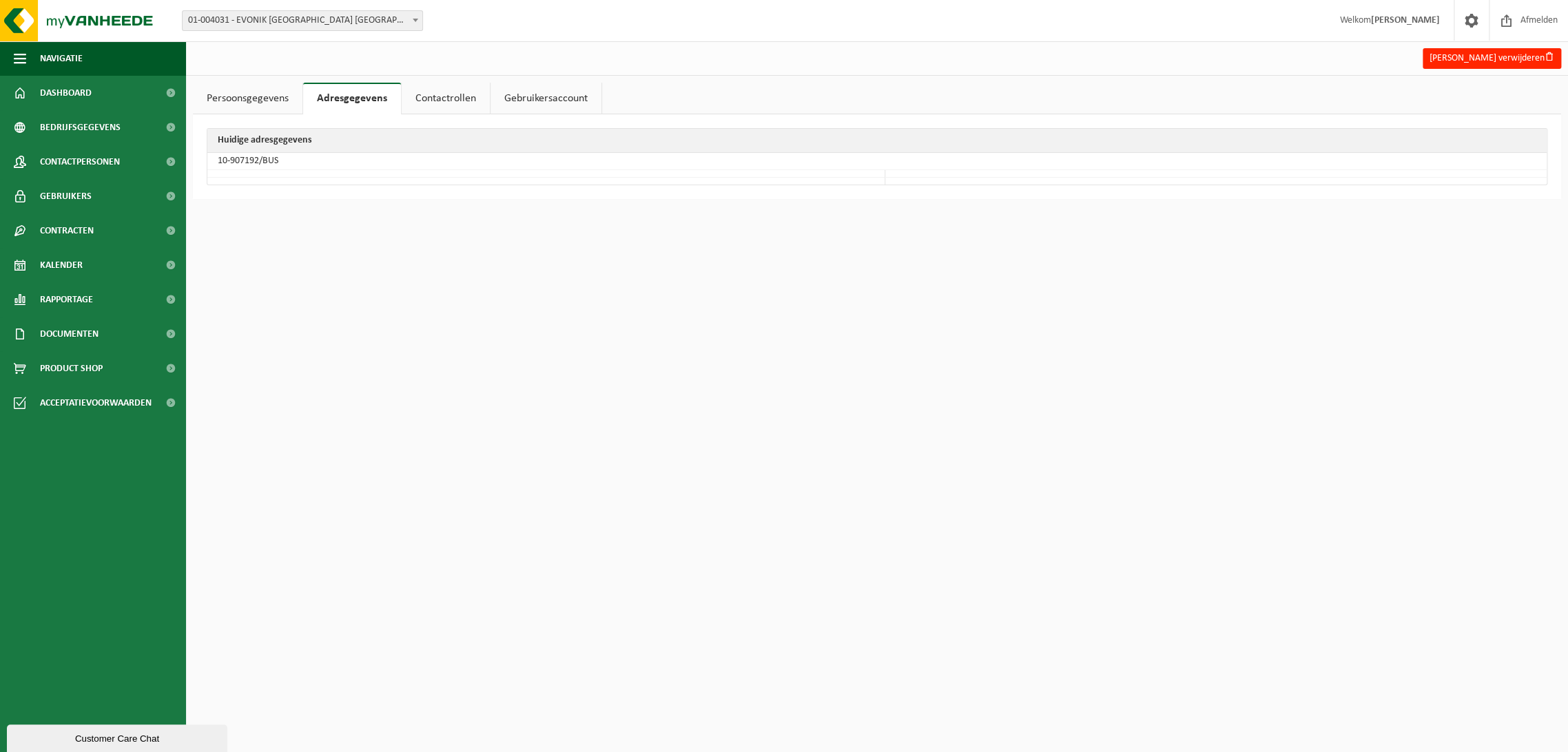
click at [453, 87] on link "Contactrollen" at bounding box center [446, 99] width 88 height 32
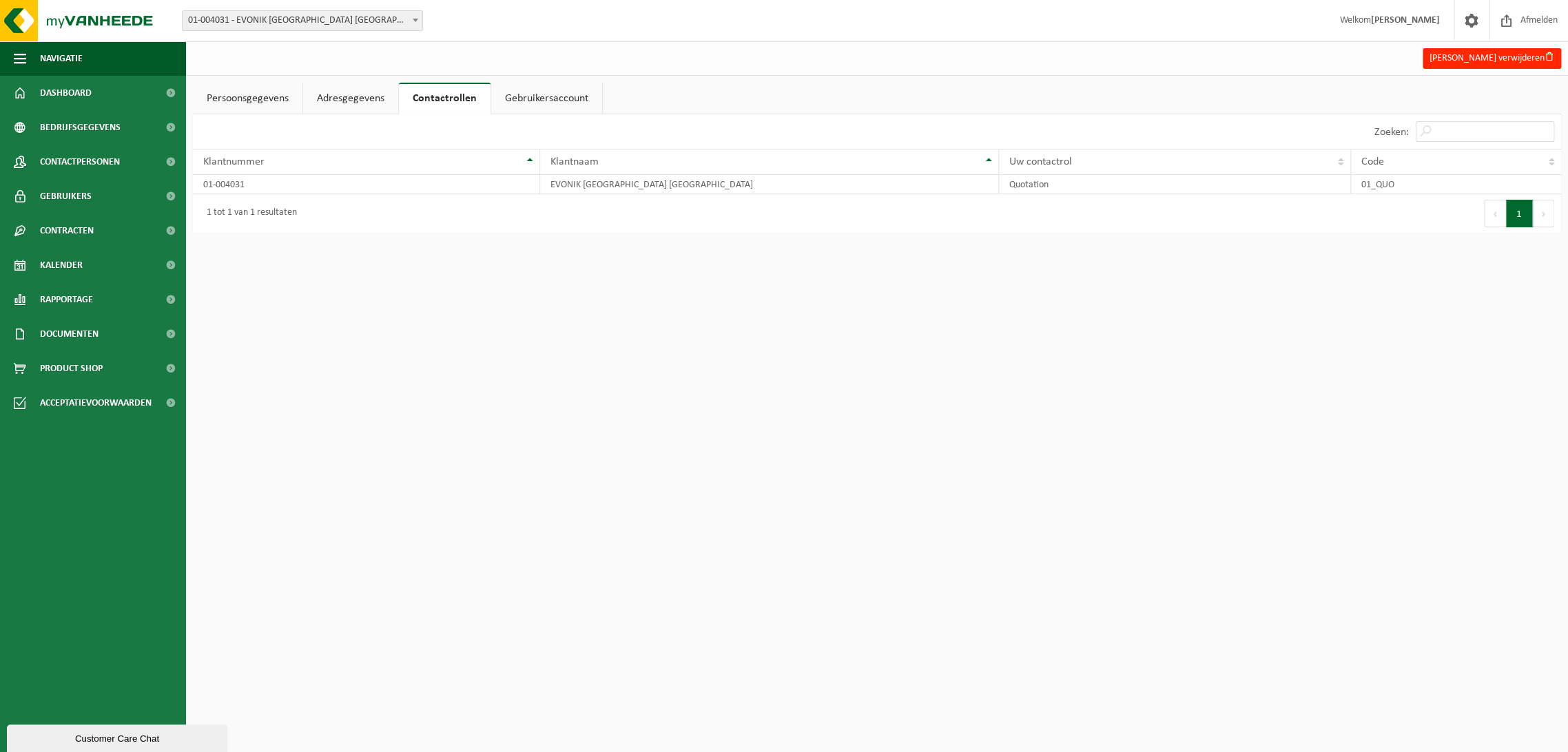
click at [556, 91] on link "Gebruikersaccount" at bounding box center [546, 99] width 111 height 32
click at [230, 95] on link "Persoonsgegevens" at bounding box center [247, 99] width 110 height 32
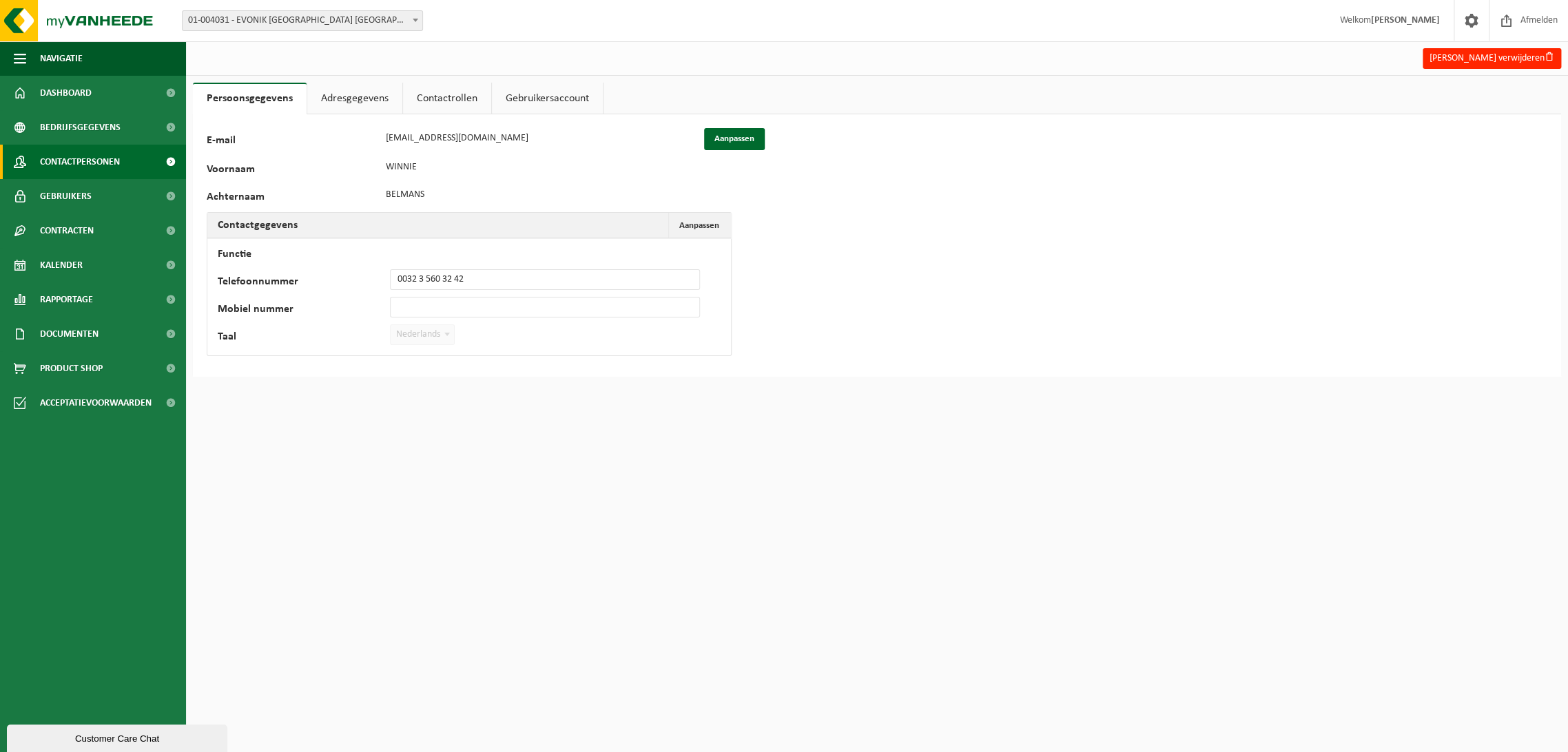
click at [67, 160] on span "Contactpersonen" at bounding box center [80, 162] width 80 height 35
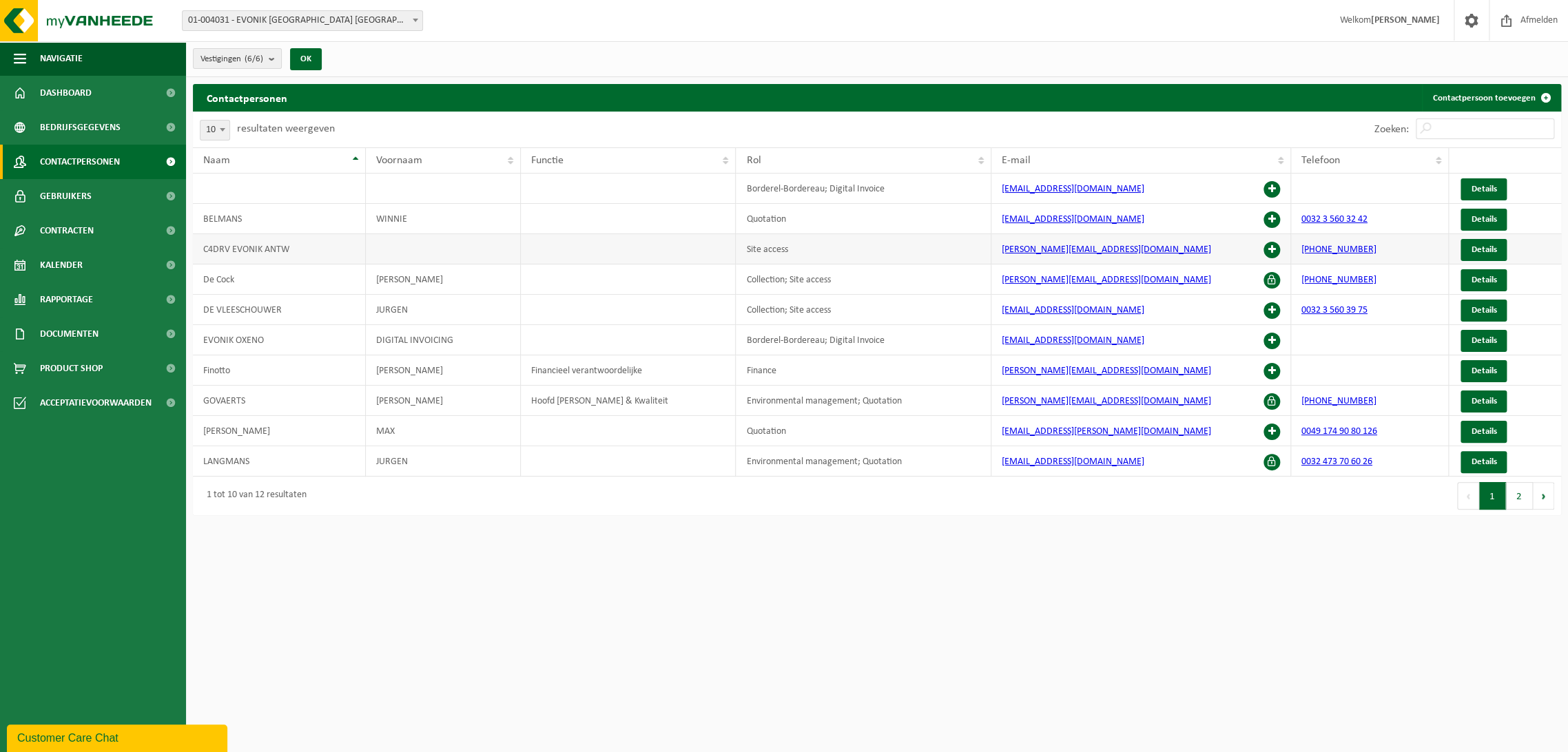
click at [309, 249] on td "C4DRV EVONIK ANTW" at bounding box center [279, 249] width 173 height 30
click at [276, 284] on td "De Cock" at bounding box center [279, 280] width 173 height 30
click at [1524, 500] on button "2" at bounding box center [1519, 496] width 27 height 28
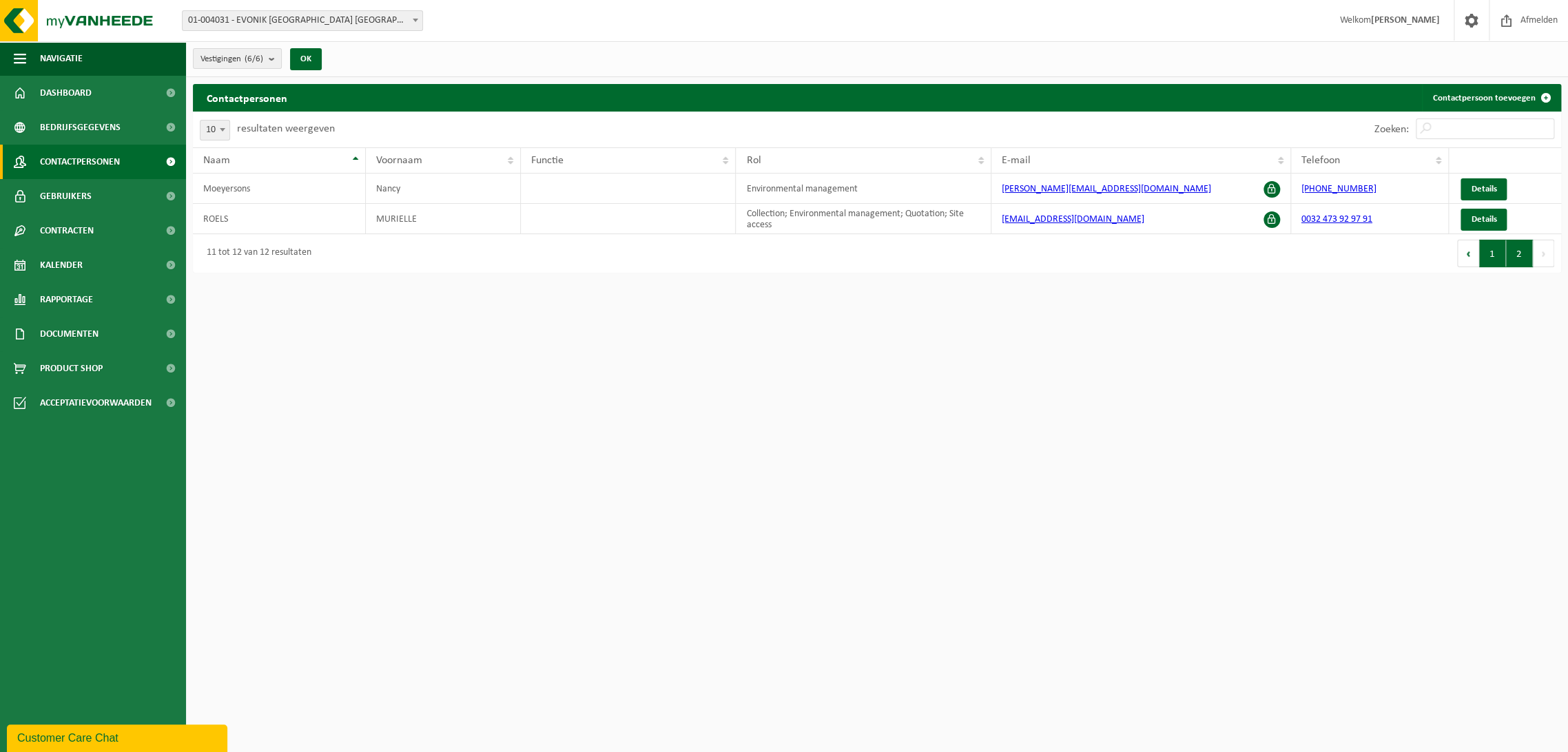
click at [1489, 247] on button "1" at bounding box center [1493, 254] width 27 height 28
